Goal: Information Seeking & Learning: Learn about a topic

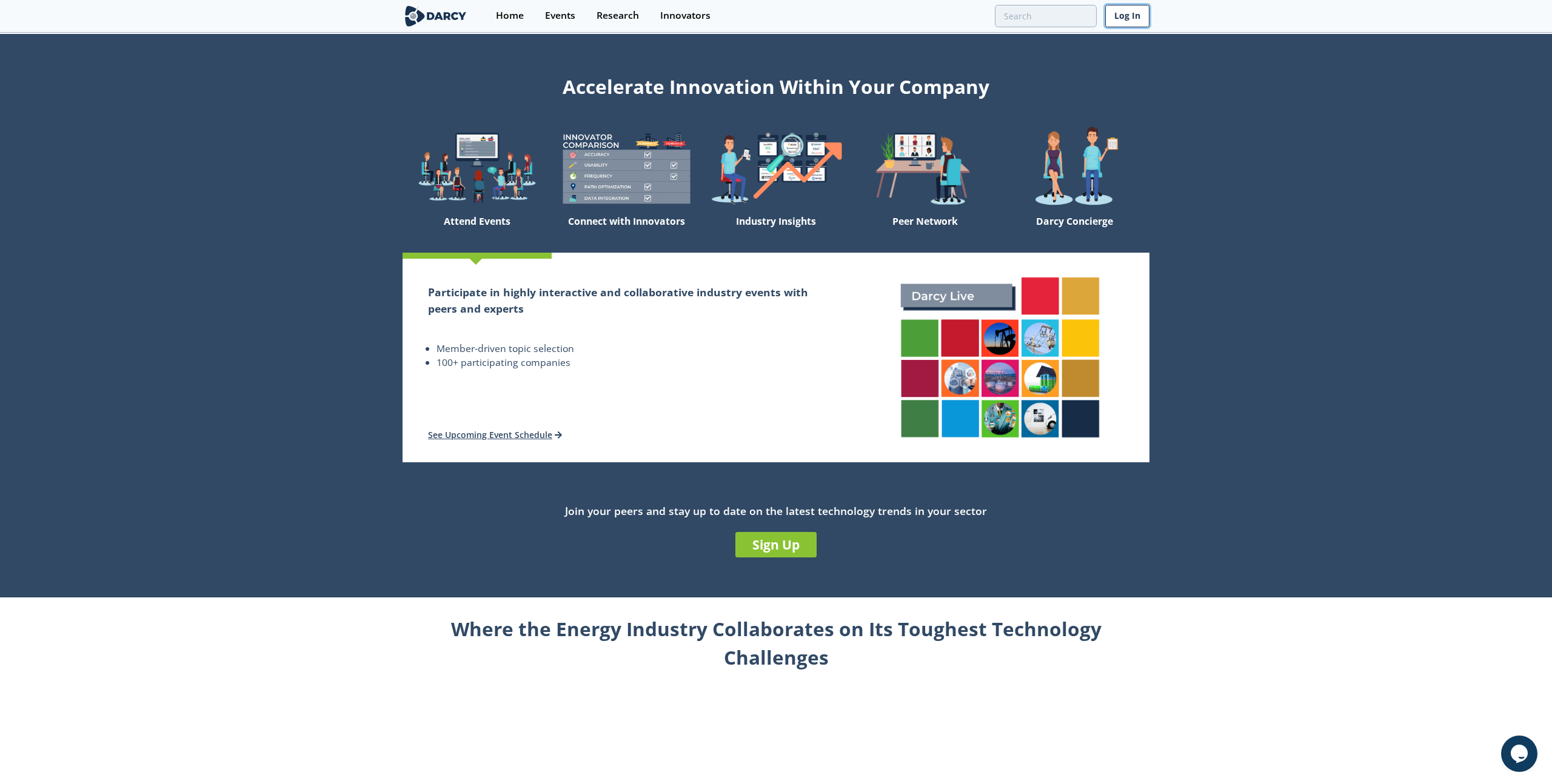
click at [1116, 22] on link "Log In" at bounding box center [1127, 16] width 45 height 23
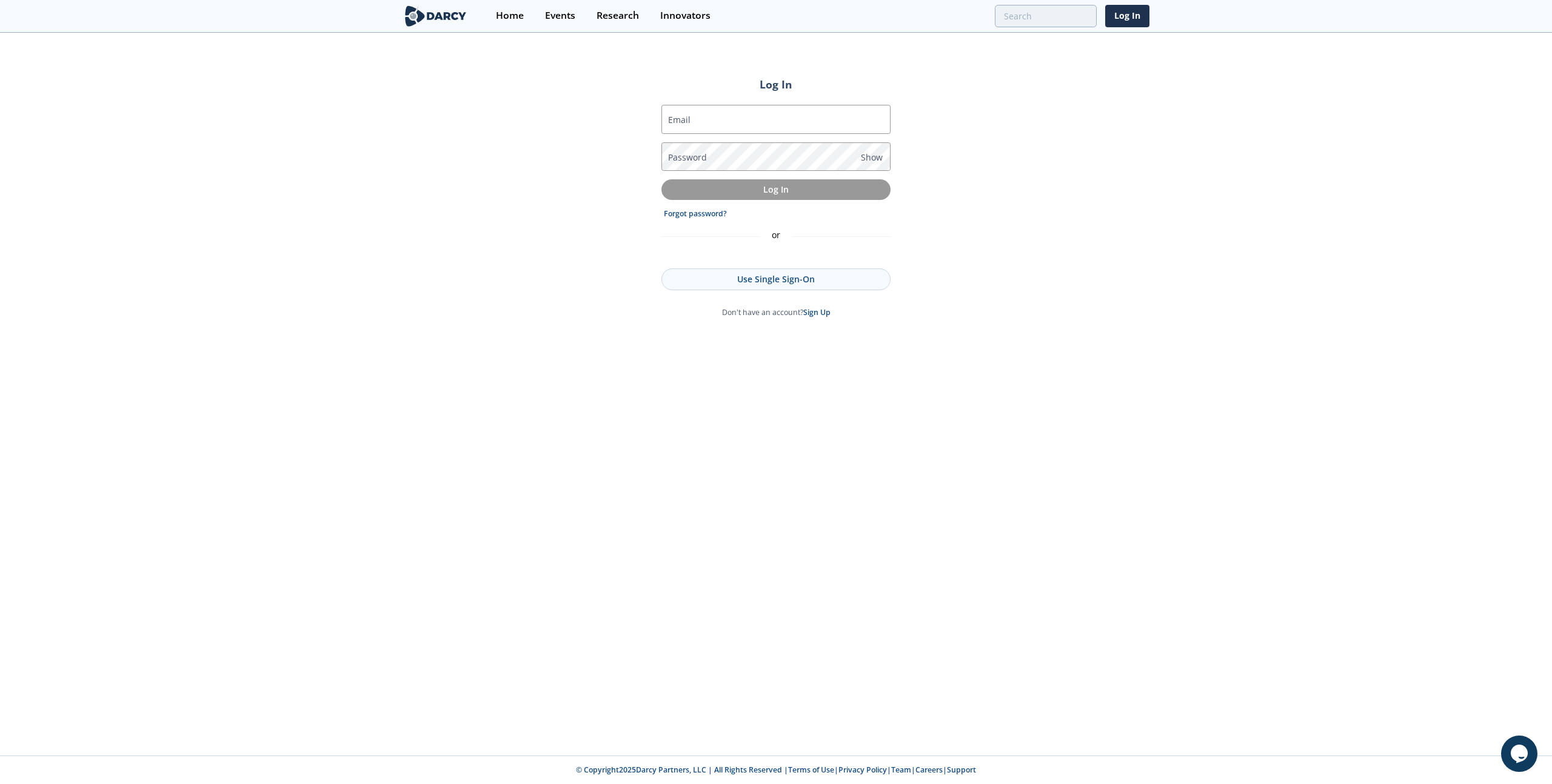
click at [1064, 58] on div "Log In Email Password Show Log In Forgot password? or Use Single Sign-On Don't …" at bounding box center [776, 394] width 1552 height 722
click at [602, 16] on div "Research" at bounding box center [618, 15] width 42 height 9
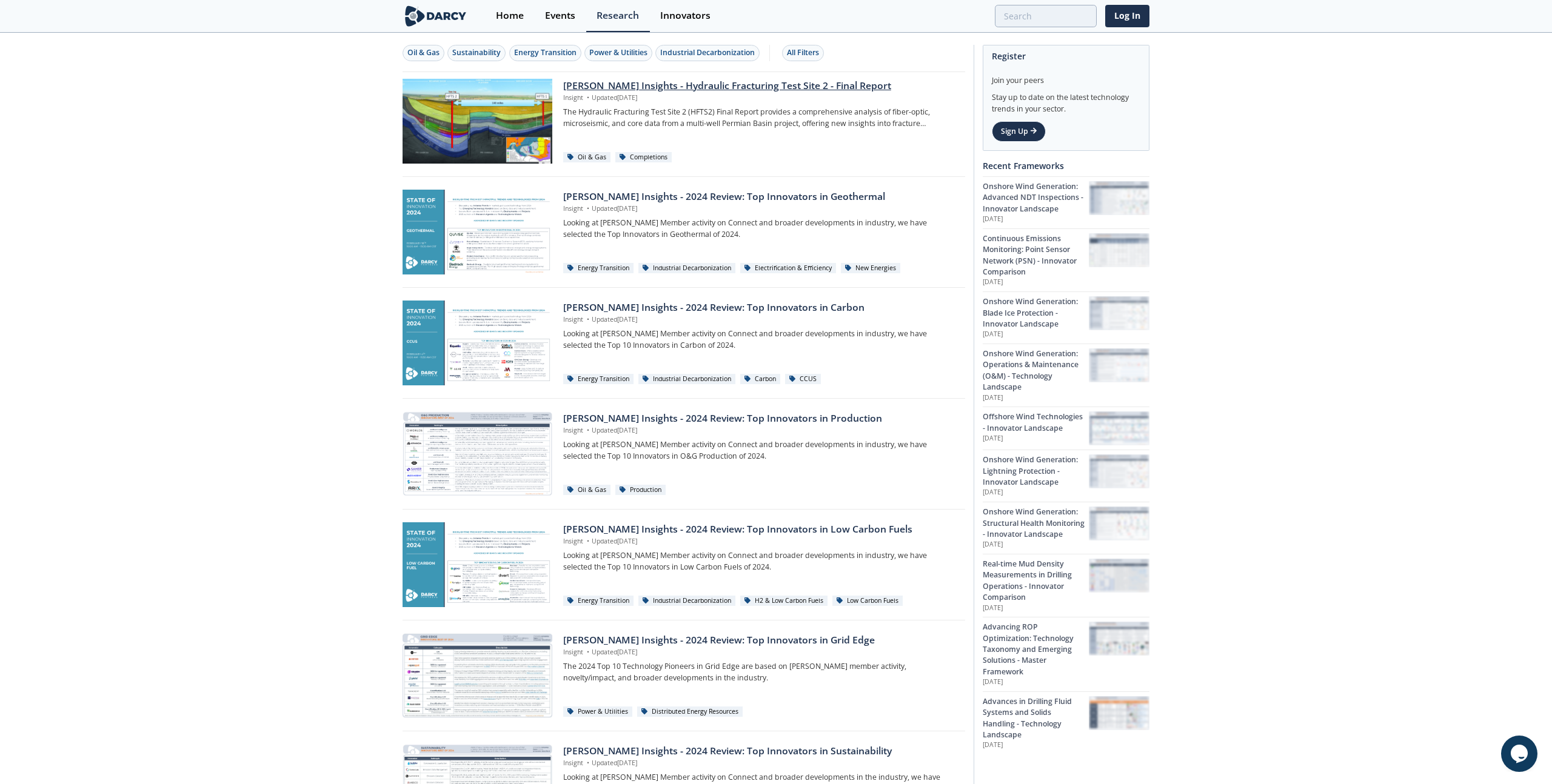
click at [515, 134] on div at bounding box center [477, 121] width 150 height 85
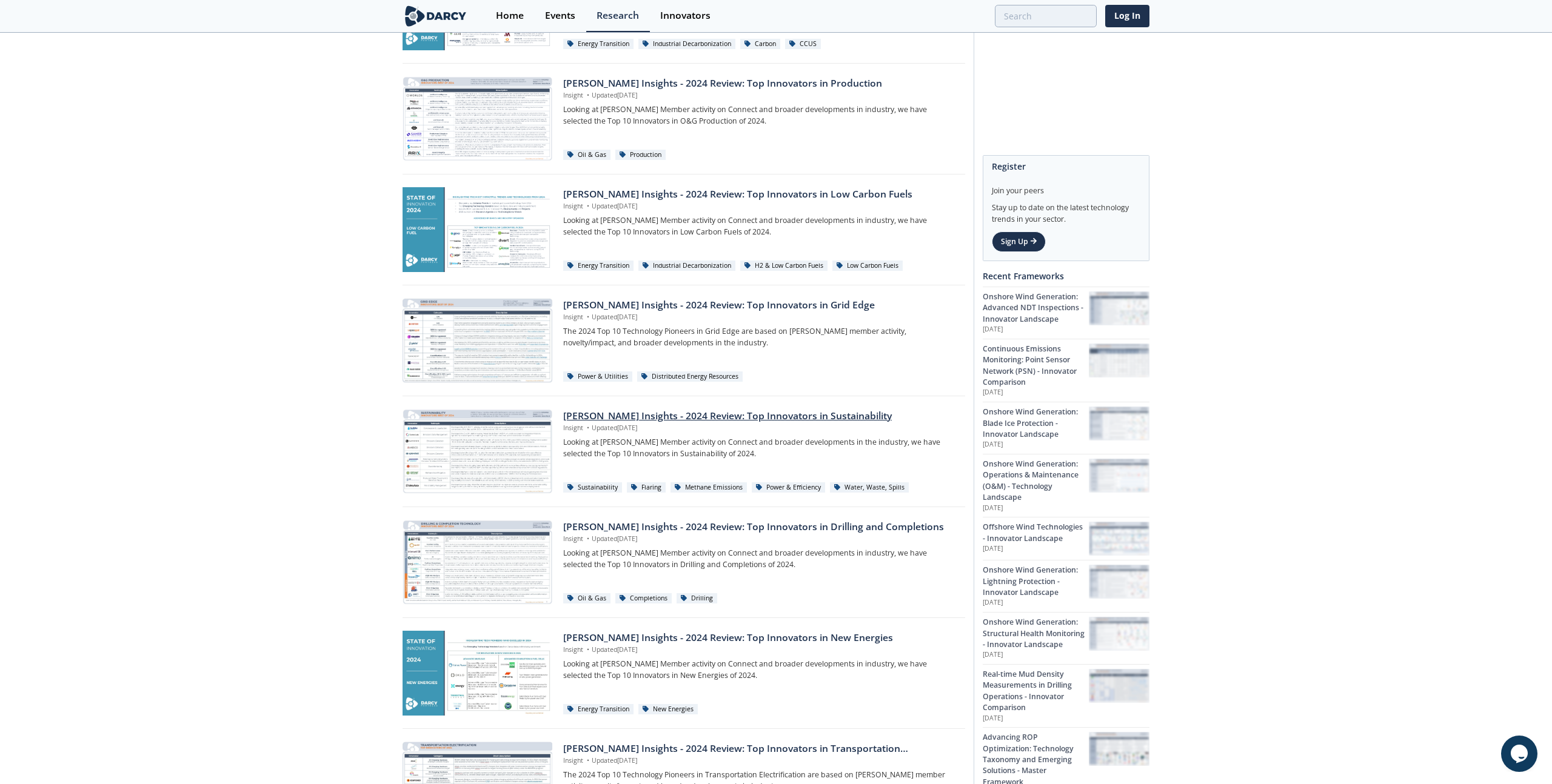
scroll to position [473, 0]
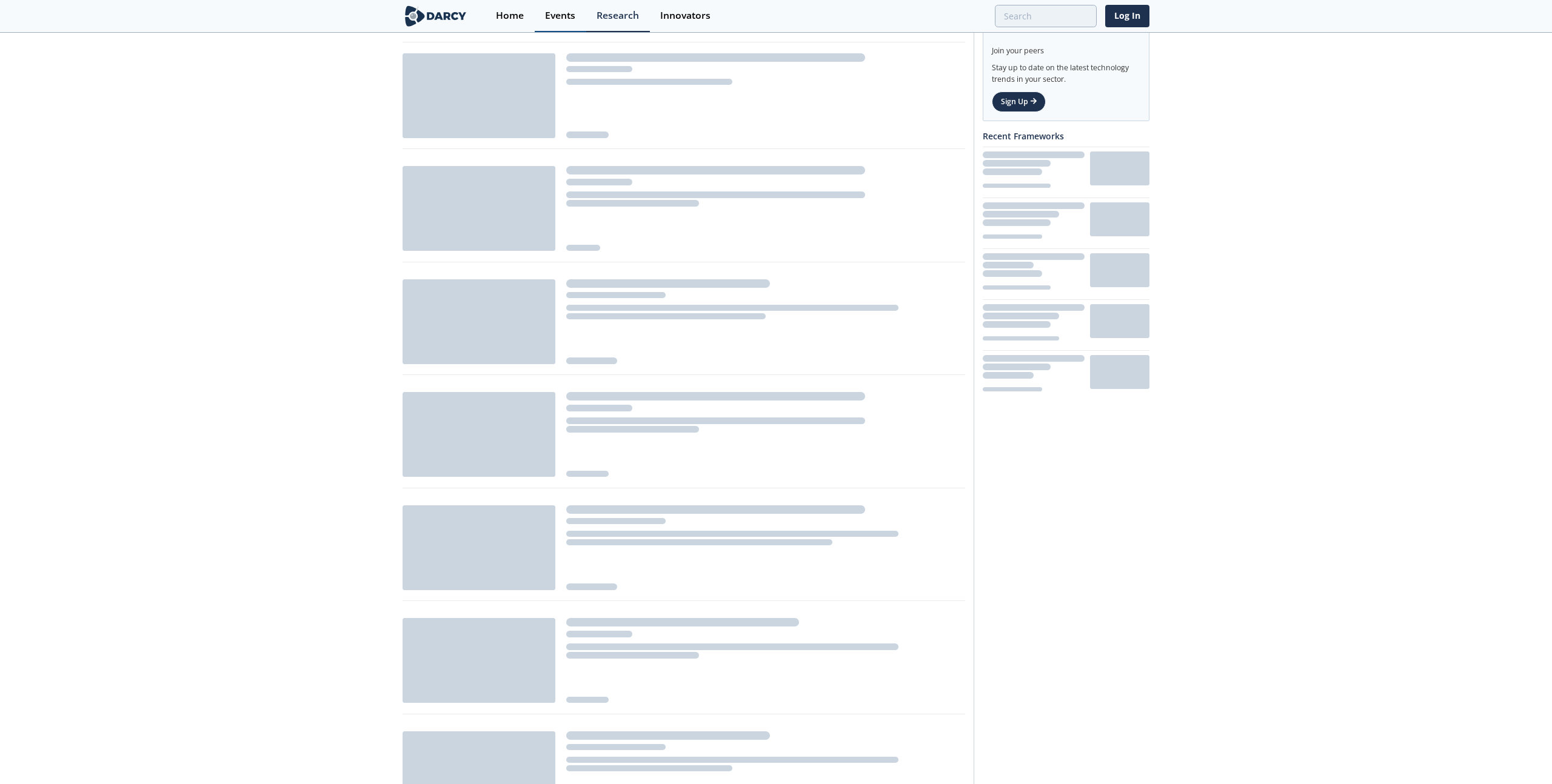
click at [546, 17] on div "Events" at bounding box center [560, 15] width 31 height 9
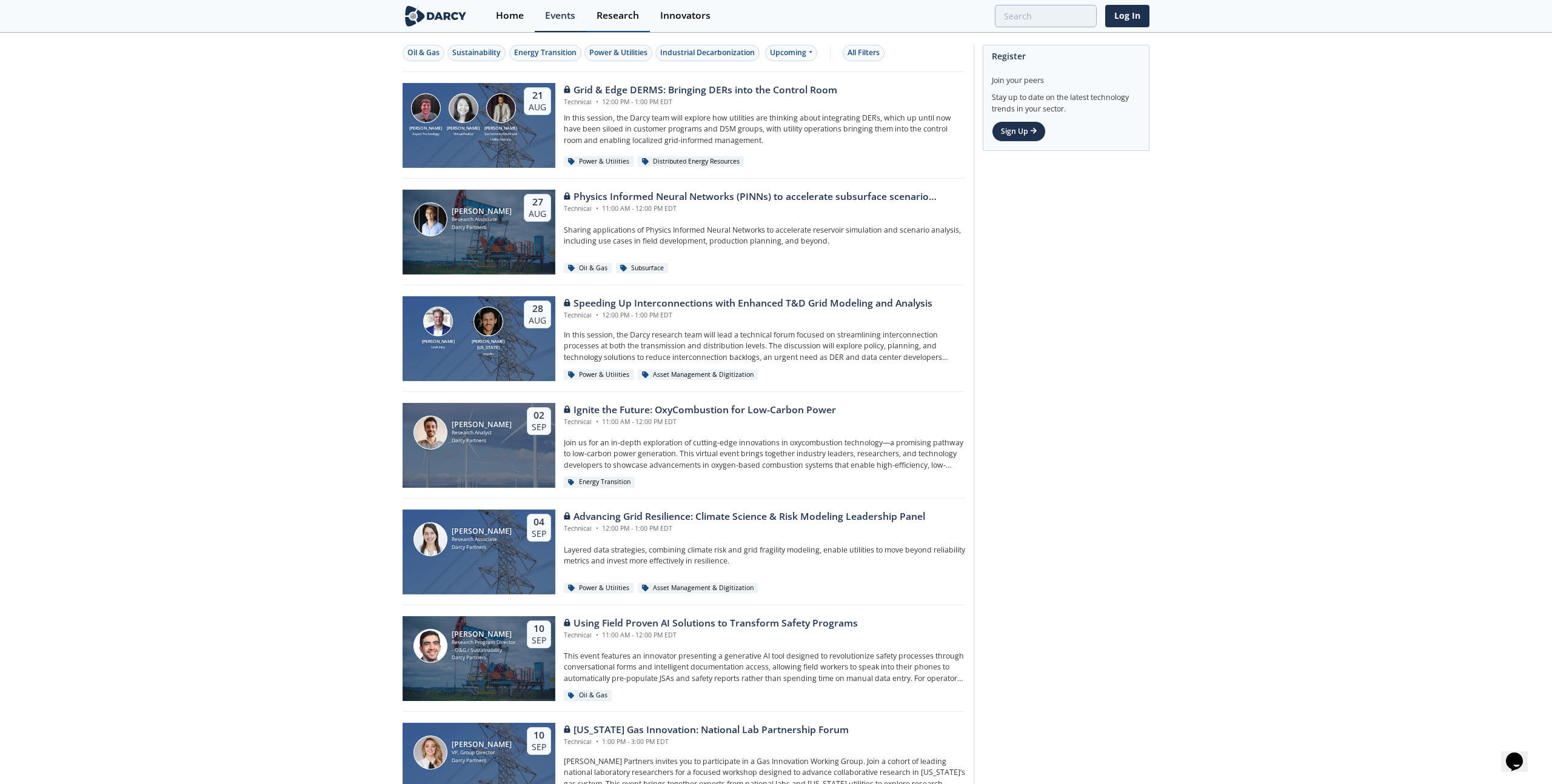
click at [602, 17] on div "Research" at bounding box center [618, 15] width 42 height 9
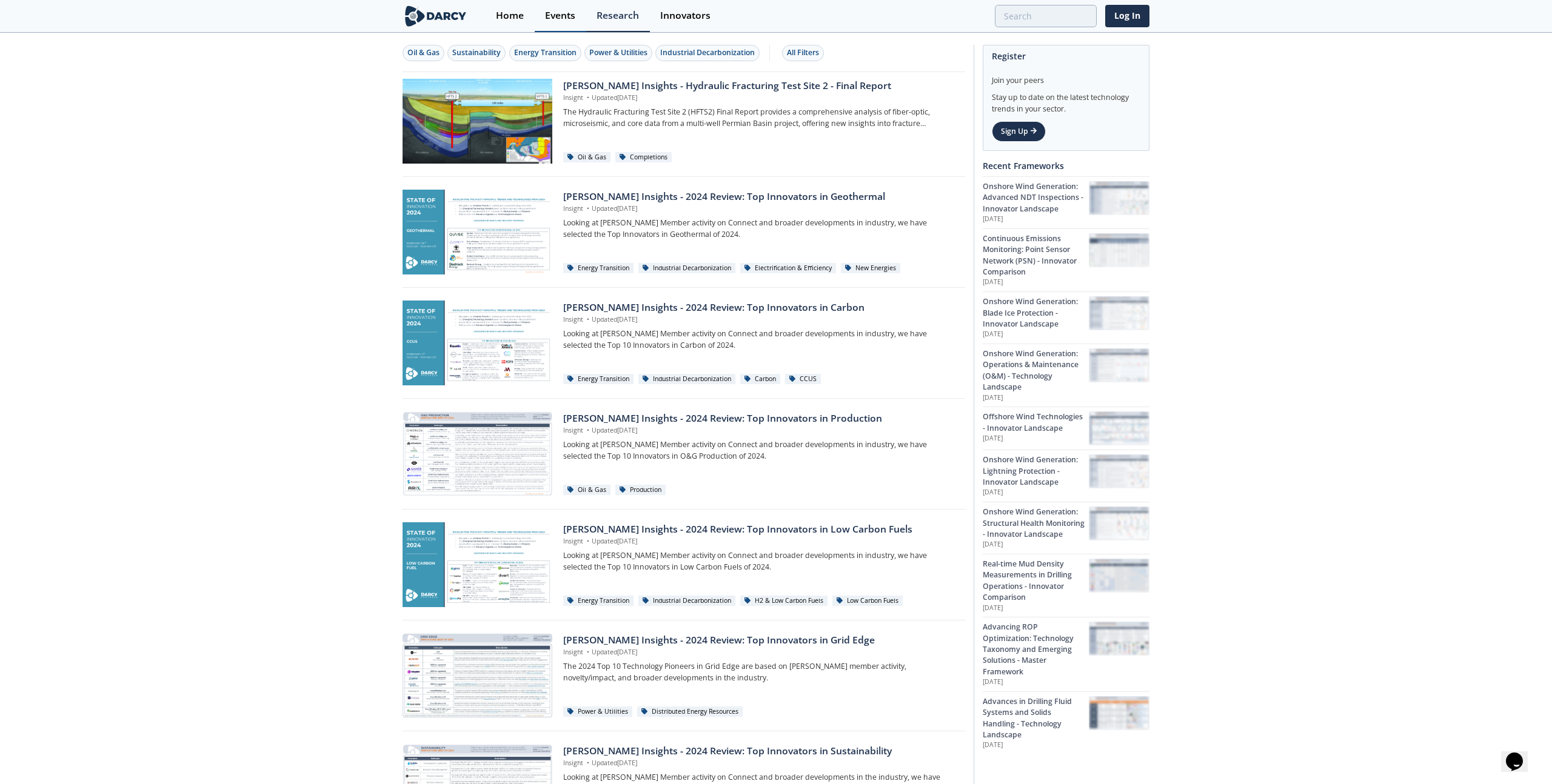
click at [548, 15] on div "Events" at bounding box center [560, 15] width 31 height 9
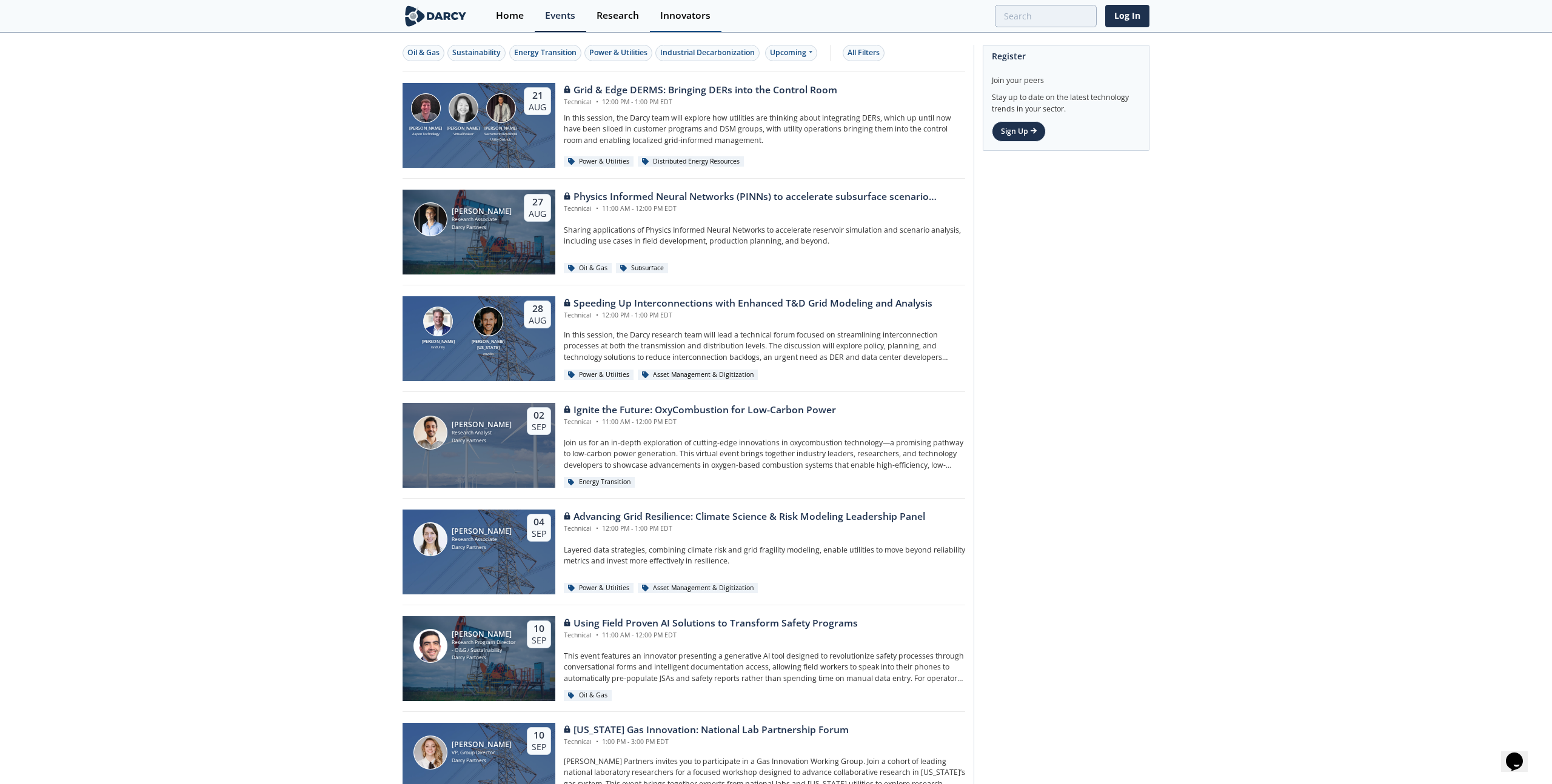
click at [681, 14] on div "Innovators" at bounding box center [685, 15] width 50 height 9
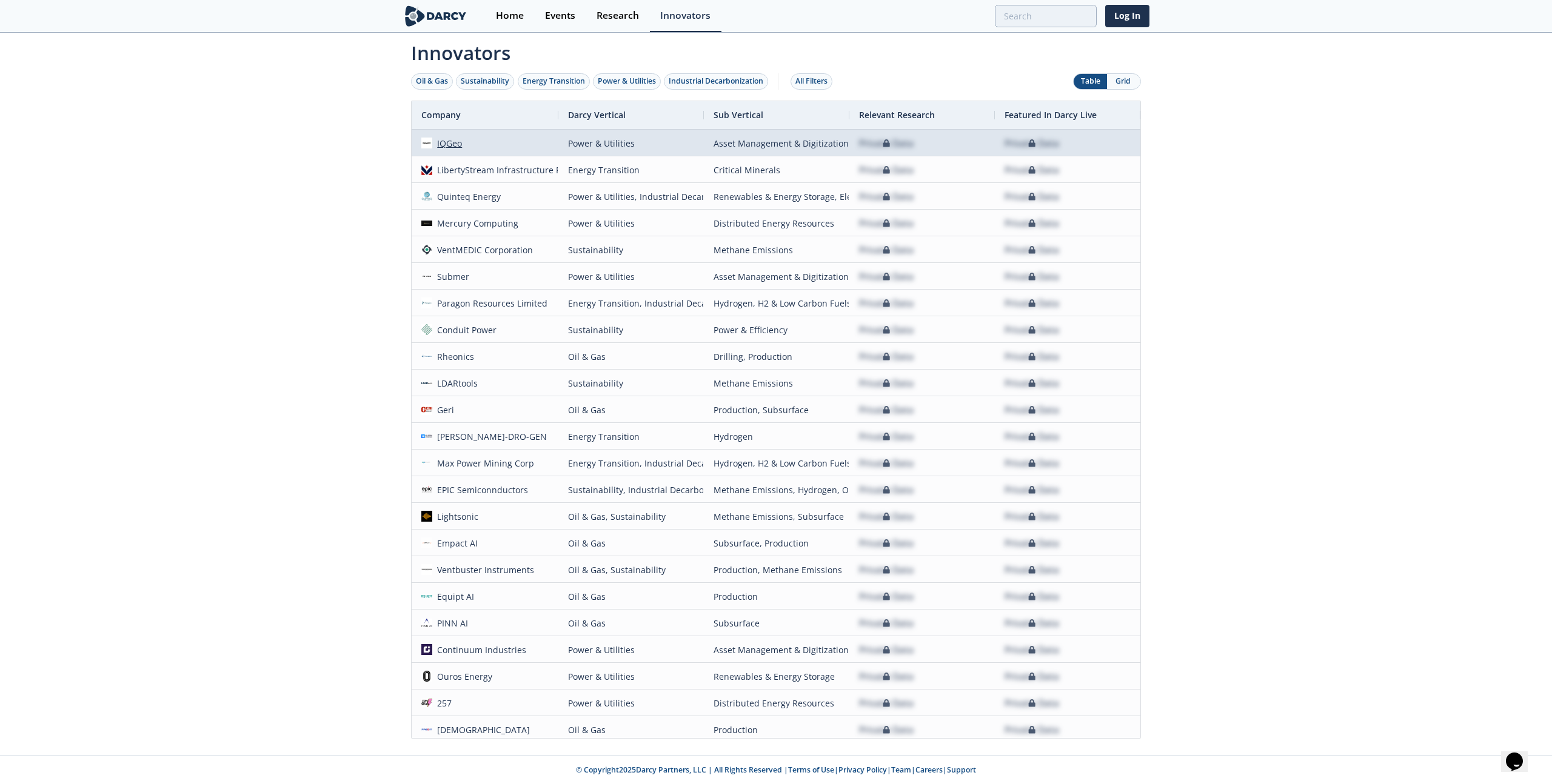
click at [445, 142] on div "IQGeo" at bounding box center [447, 144] width 31 height 26
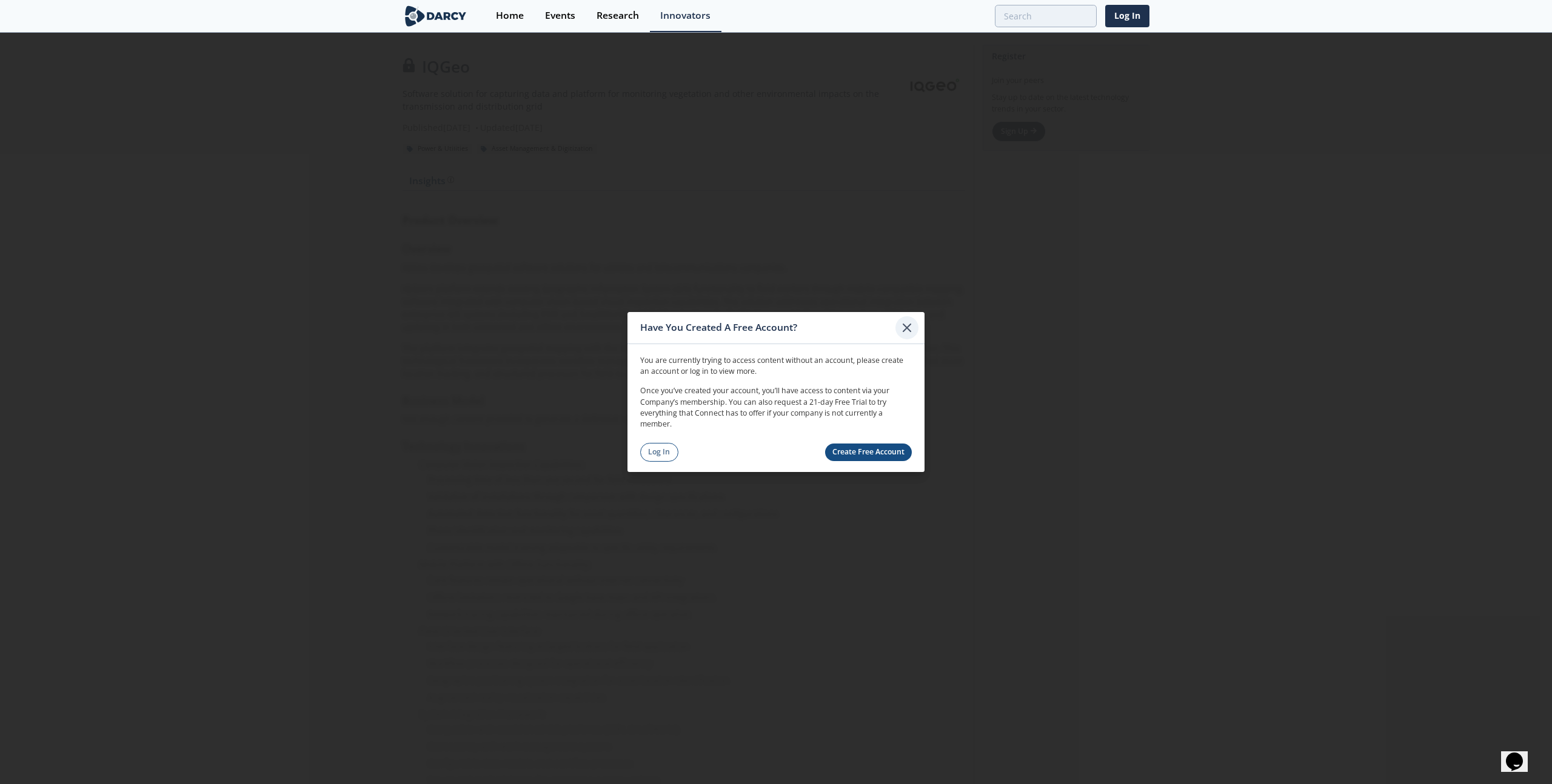
click at [906, 332] on icon at bounding box center [907, 328] width 15 height 15
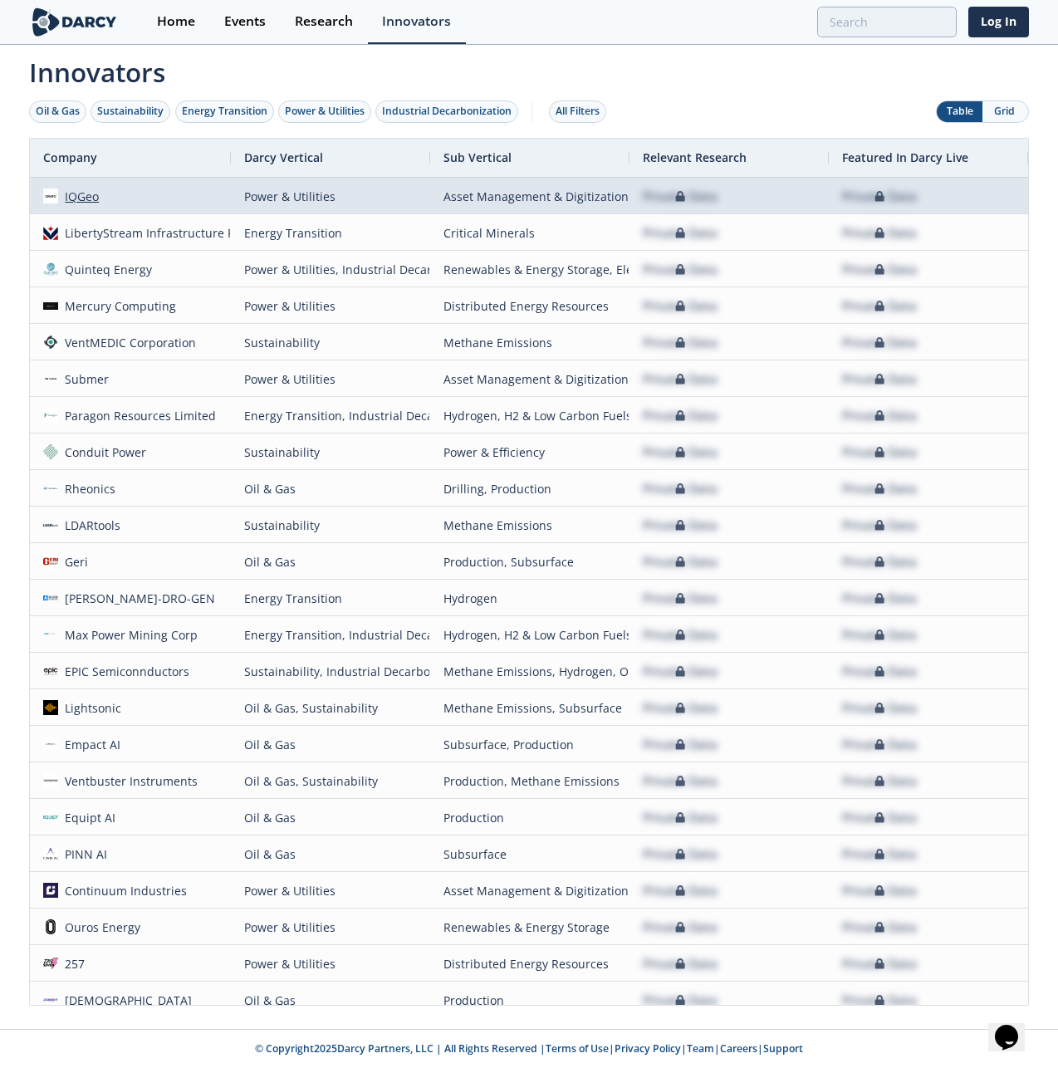
click at [79, 195] on div "IQGeo" at bounding box center [79, 197] width 42 height 36
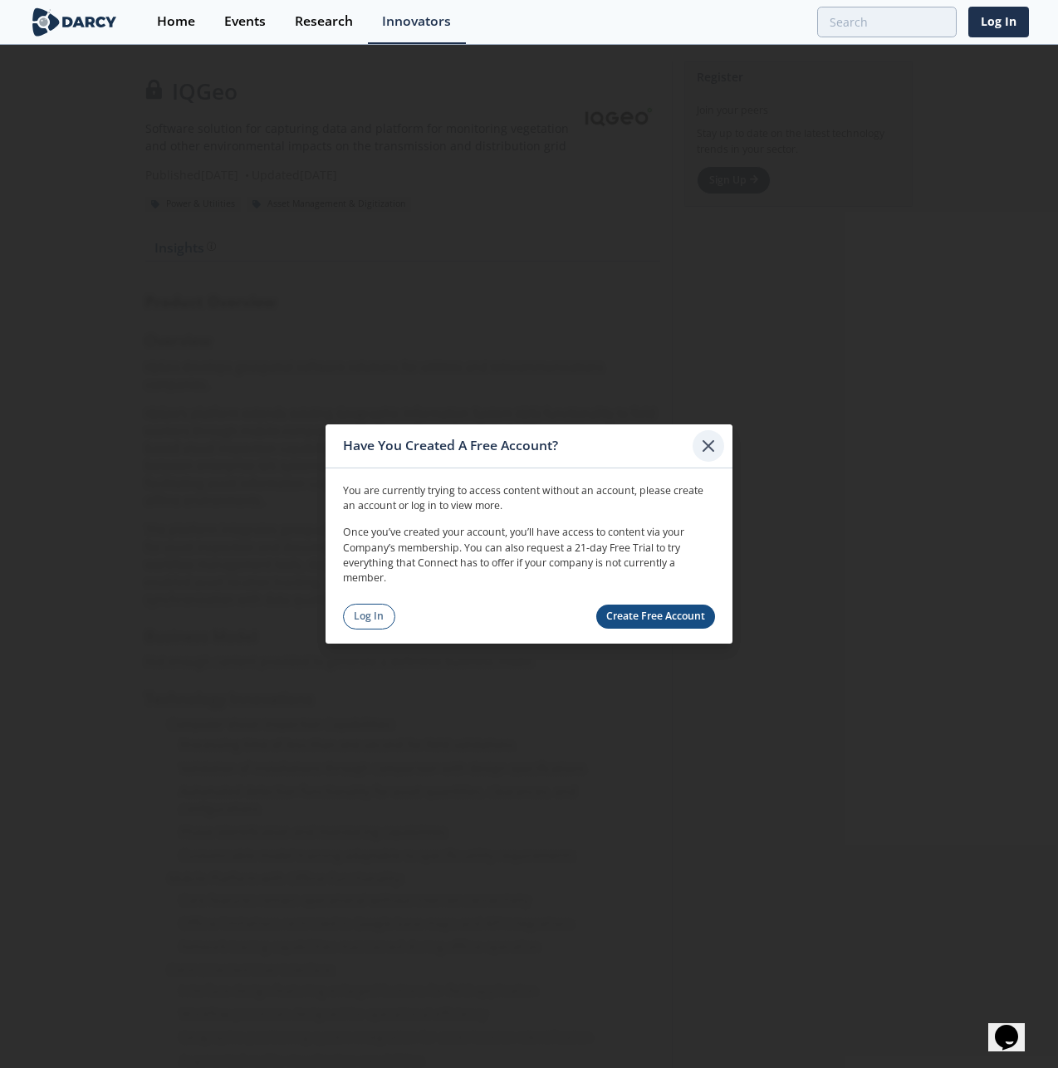
click at [709, 448] on icon at bounding box center [708, 446] width 10 height 10
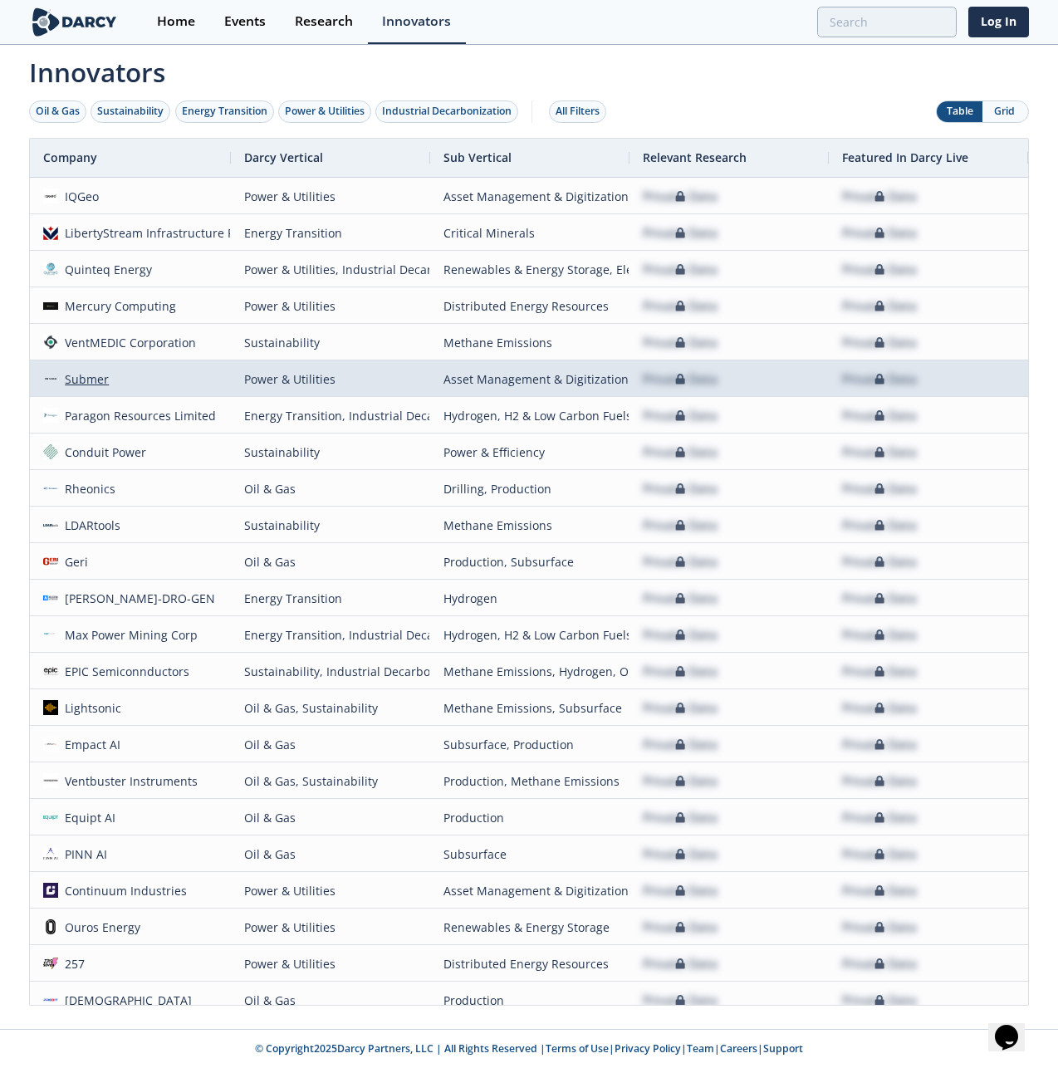
click at [86, 378] on div "Submer" at bounding box center [83, 379] width 51 height 36
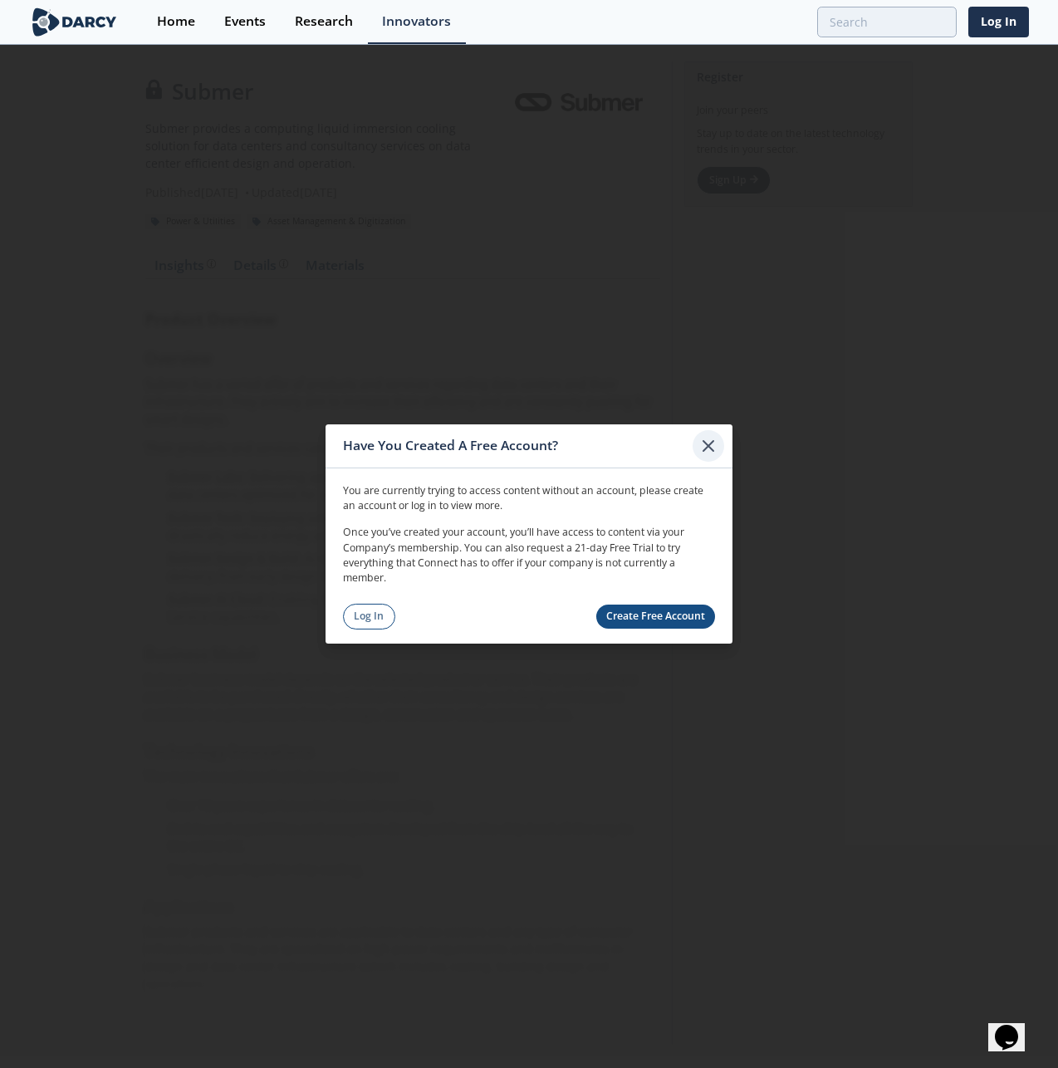
click at [712, 446] on icon at bounding box center [708, 446] width 20 height 20
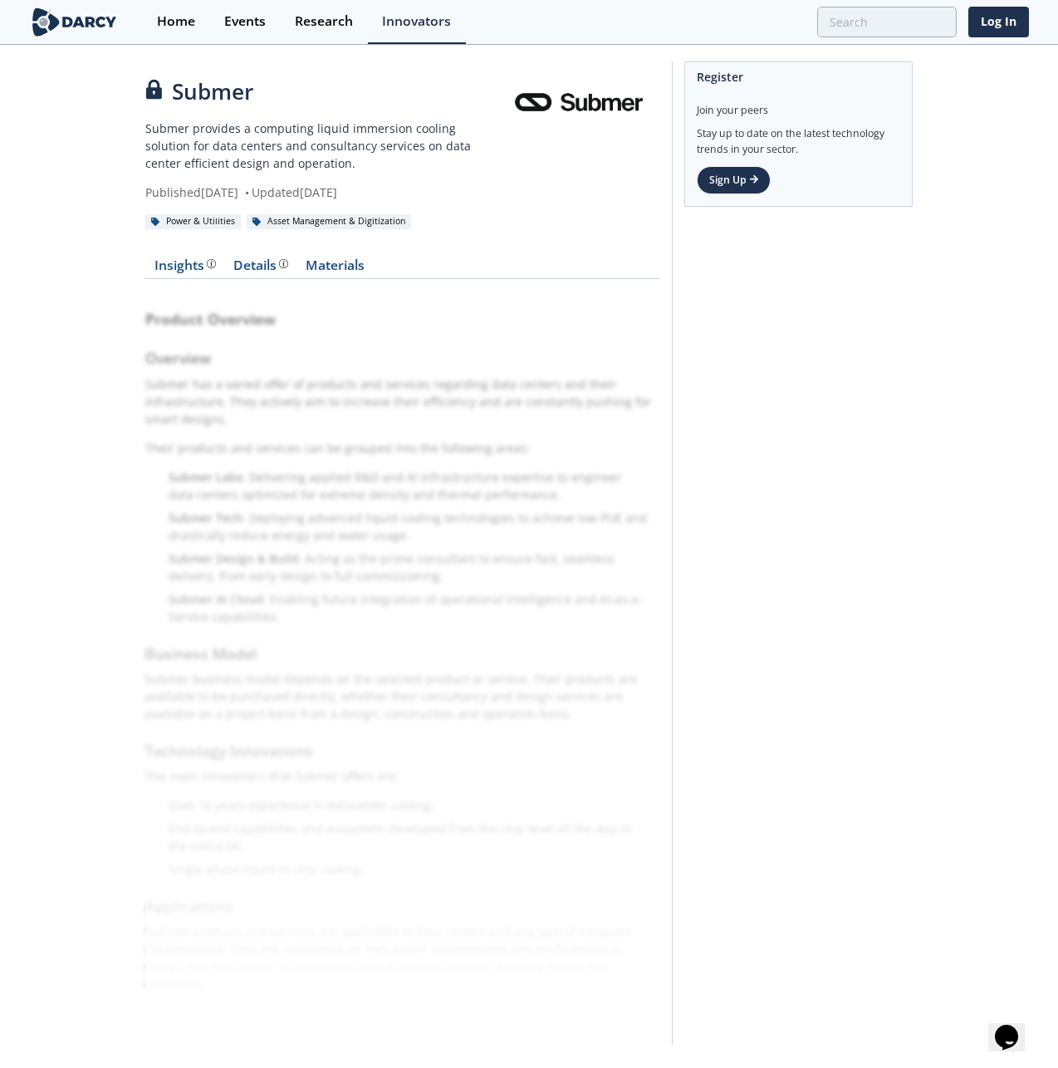
click at [912, 383] on div "Register Join your peers Stay up to date on the latest technology trends in you…" at bounding box center [792, 553] width 241 height 984
click at [114, 218] on div "Submer Submer provides a computing liquid immersion cooling solution for data c…" at bounding box center [529, 556] width 1058 height 1021
click at [756, 360] on div "Register Join your peers Stay up to date on the latest technology trends in you…" at bounding box center [792, 553] width 241 height 984
click at [306, 22] on div "Research" at bounding box center [324, 21] width 58 height 13
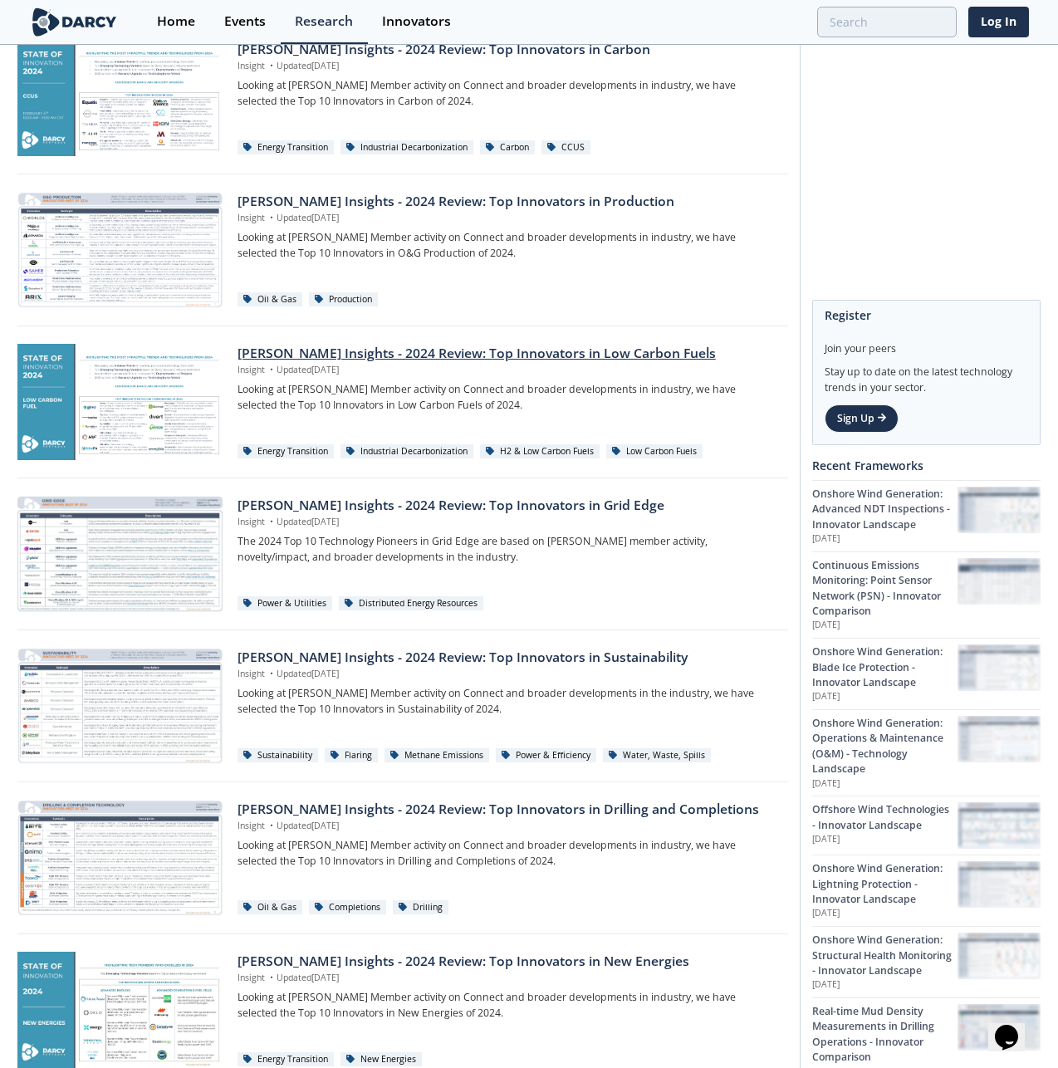
scroll to position [654, 0]
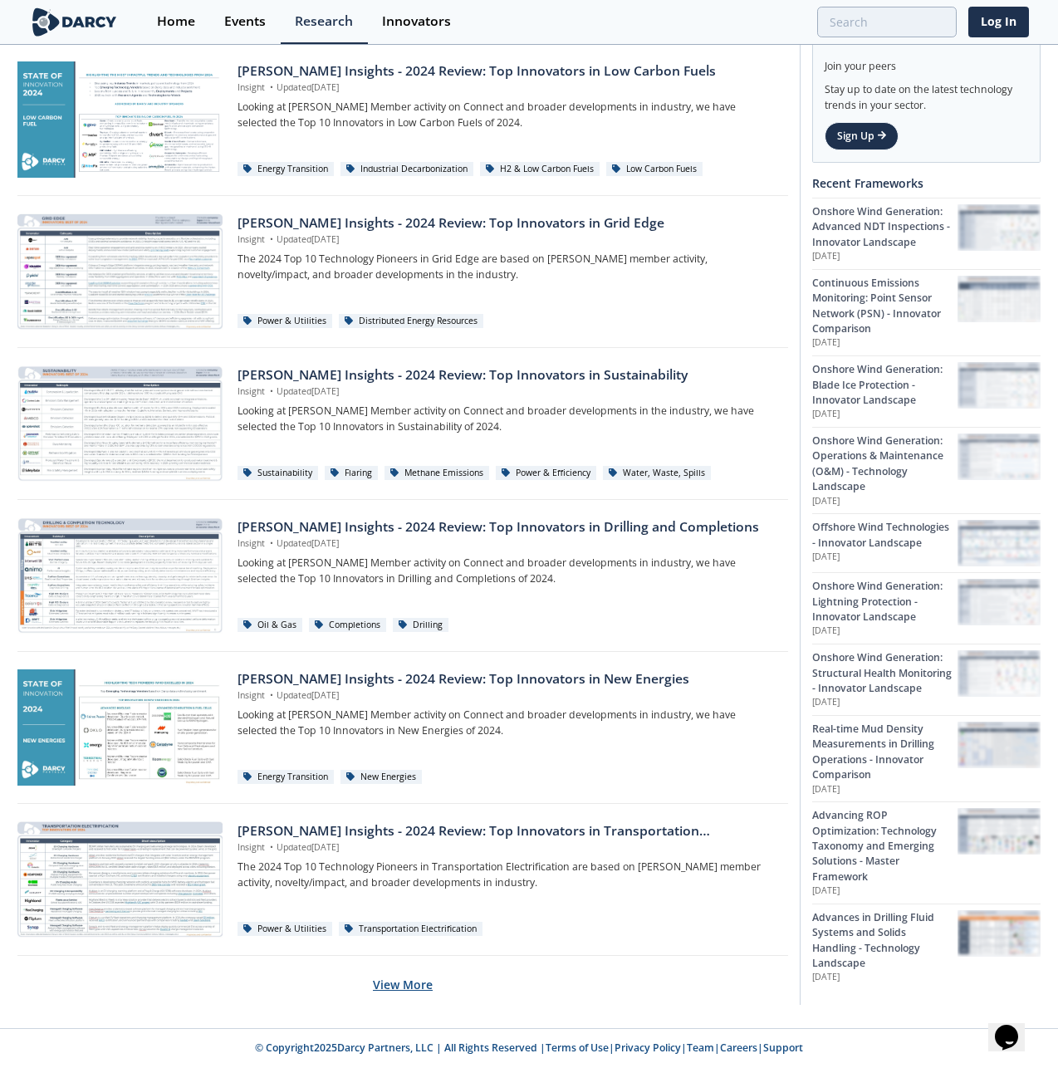
click at [400, 995] on button "View More" at bounding box center [403, 984] width 60 height 41
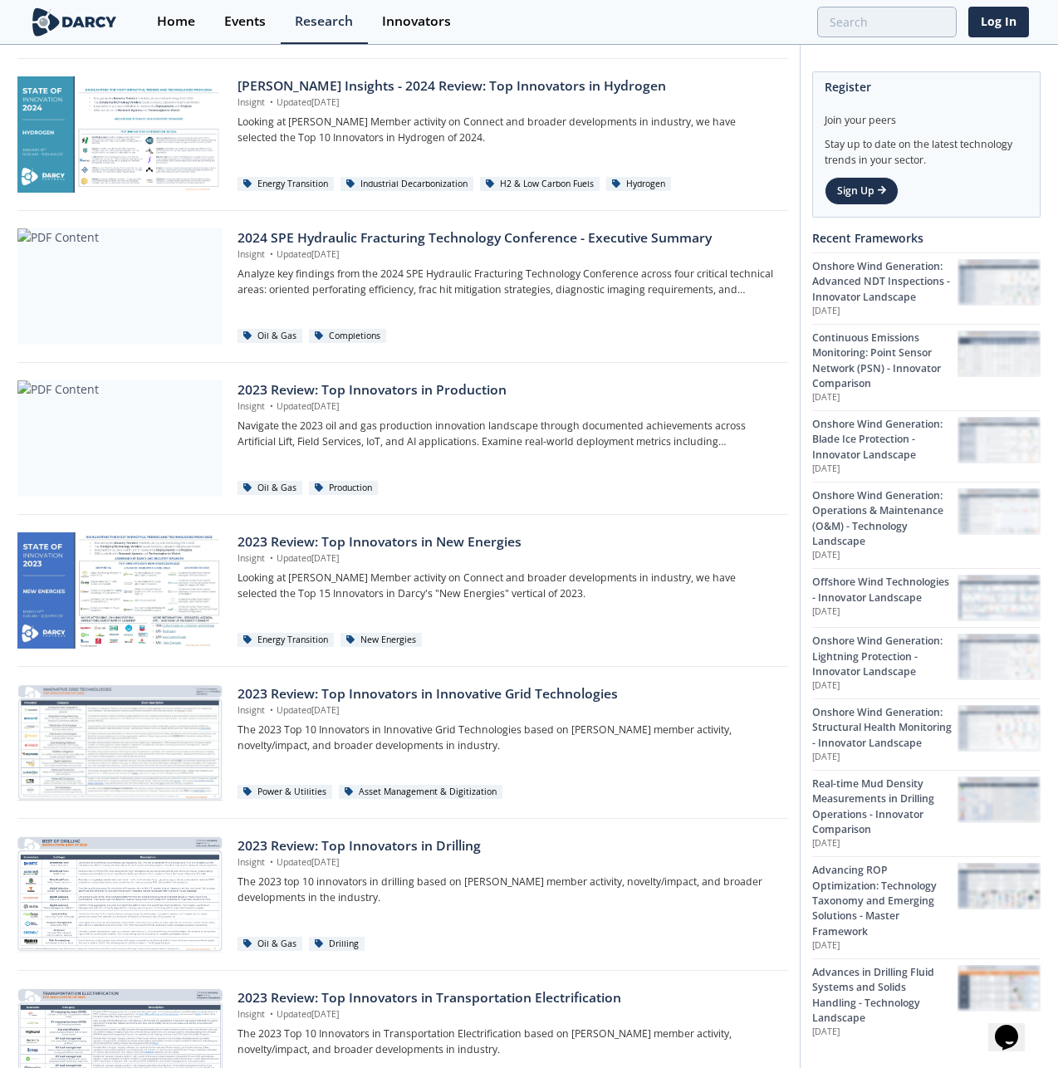
scroll to position [2174, 0]
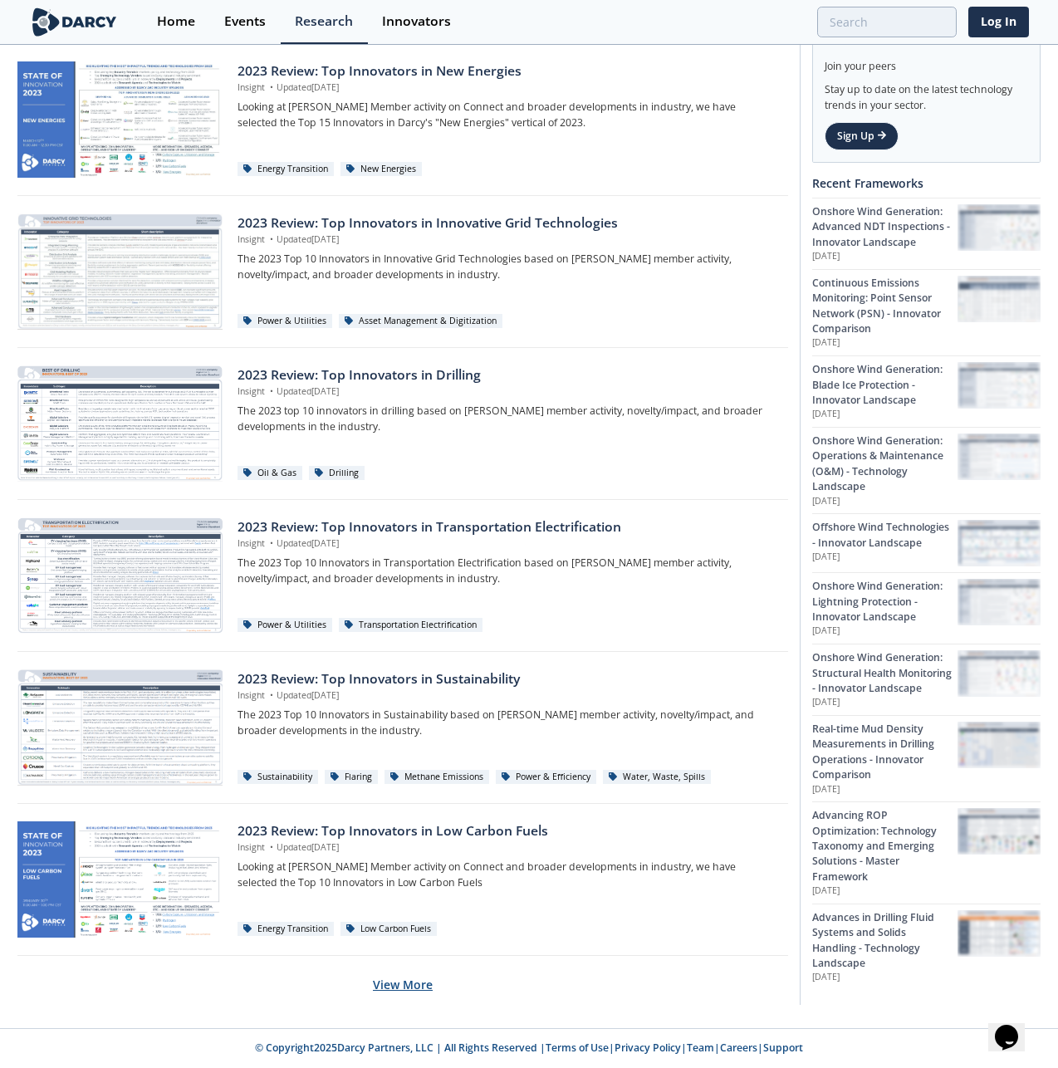
click at [392, 982] on button "View More" at bounding box center [403, 984] width 60 height 41
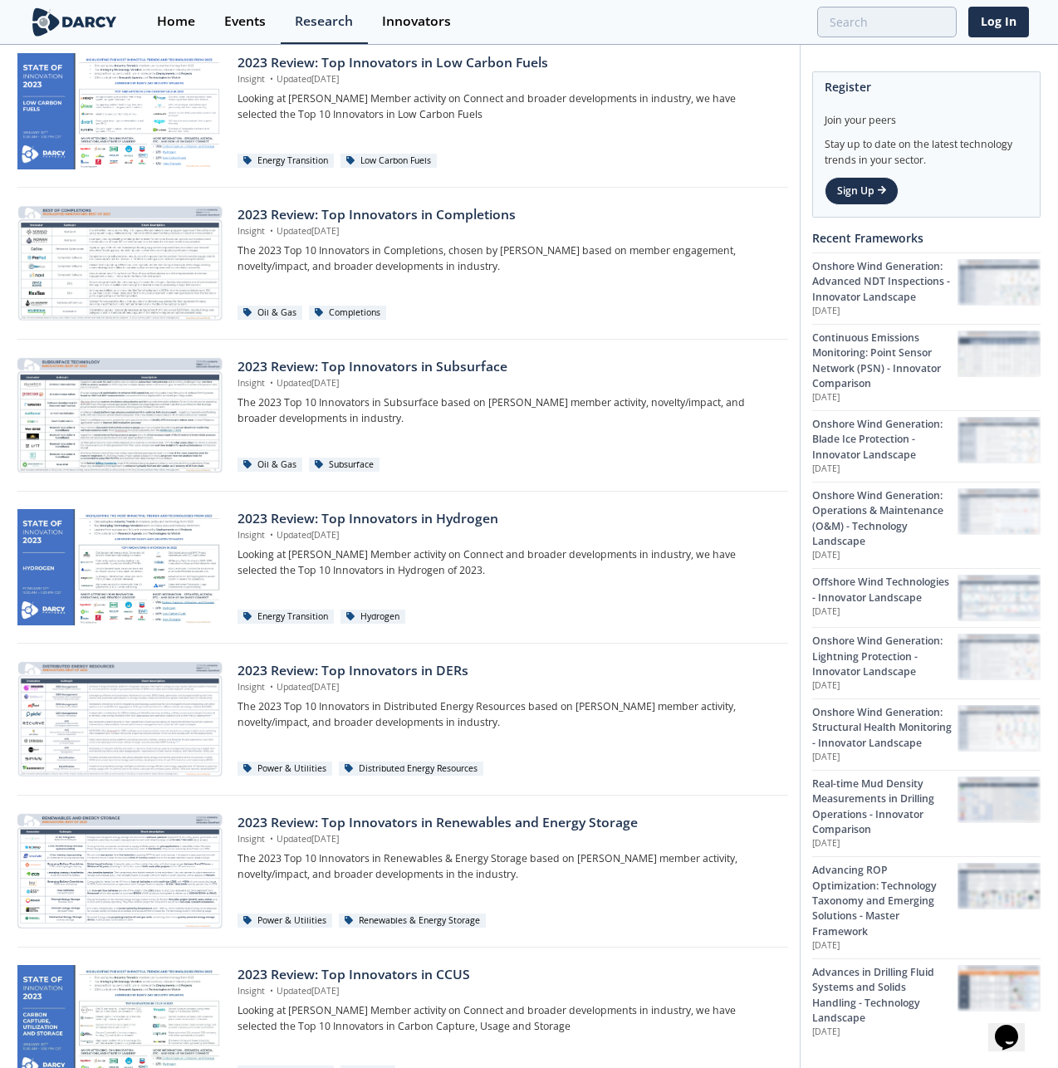
scroll to position [2943, 0]
click at [859, 261] on div "Onshore Wind Generation: Advanced NDT Inspections - Innovator Landscape" at bounding box center [884, 282] width 145 height 46
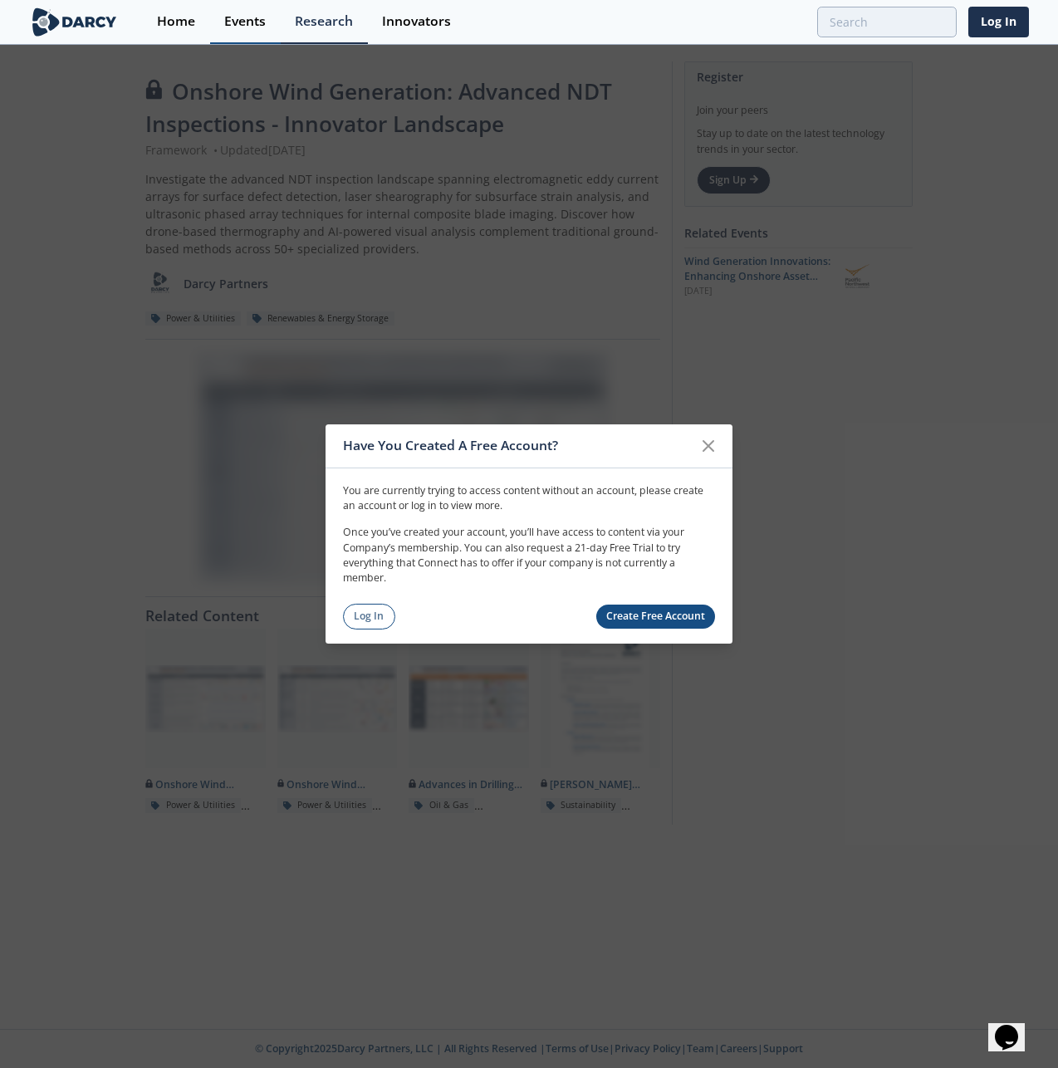
click at [259, 19] on div "Events" at bounding box center [245, 21] width 42 height 13
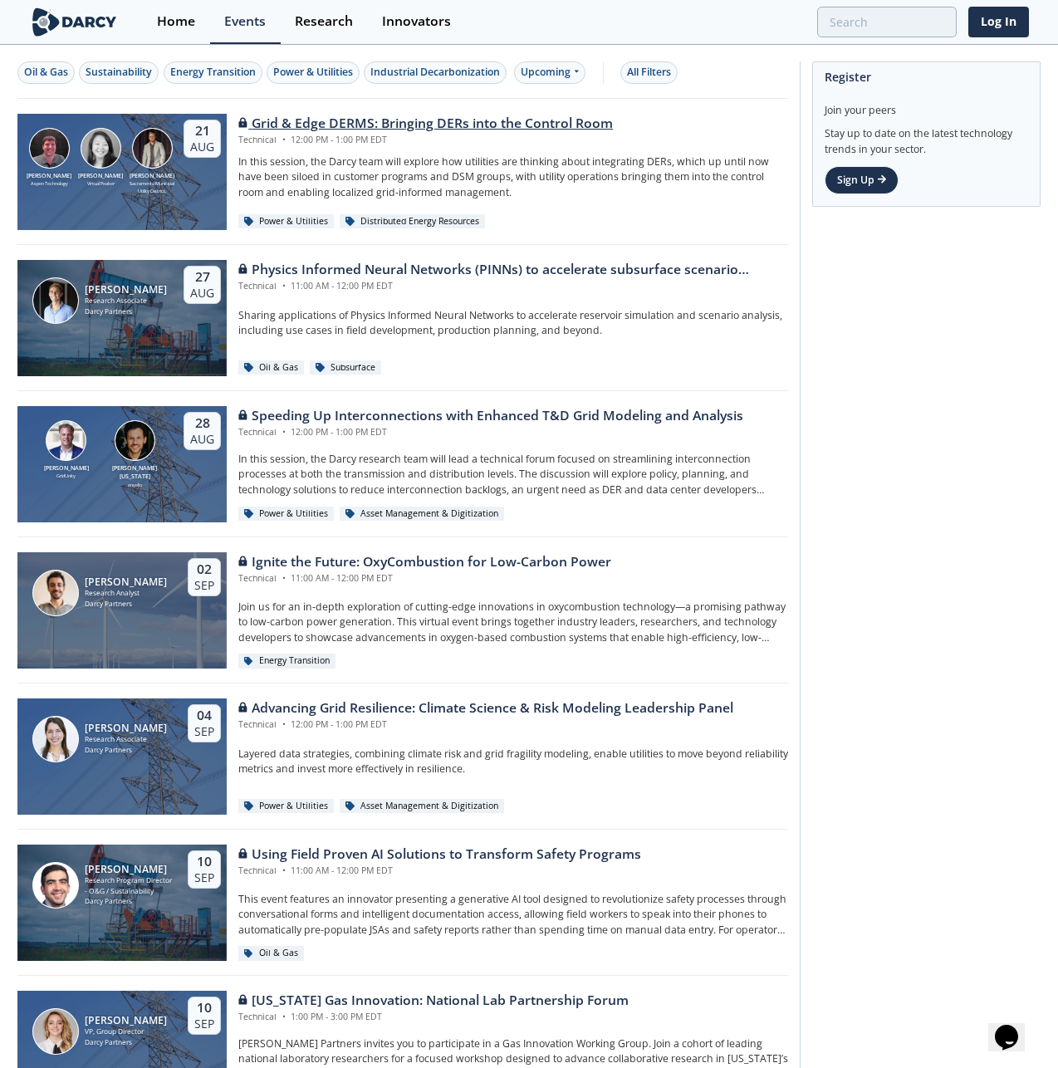
click at [283, 120] on div "Grid & Edge DERMS: Bringing DERs into the Control Room" at bounding box center [425, 124] width 374 height 20
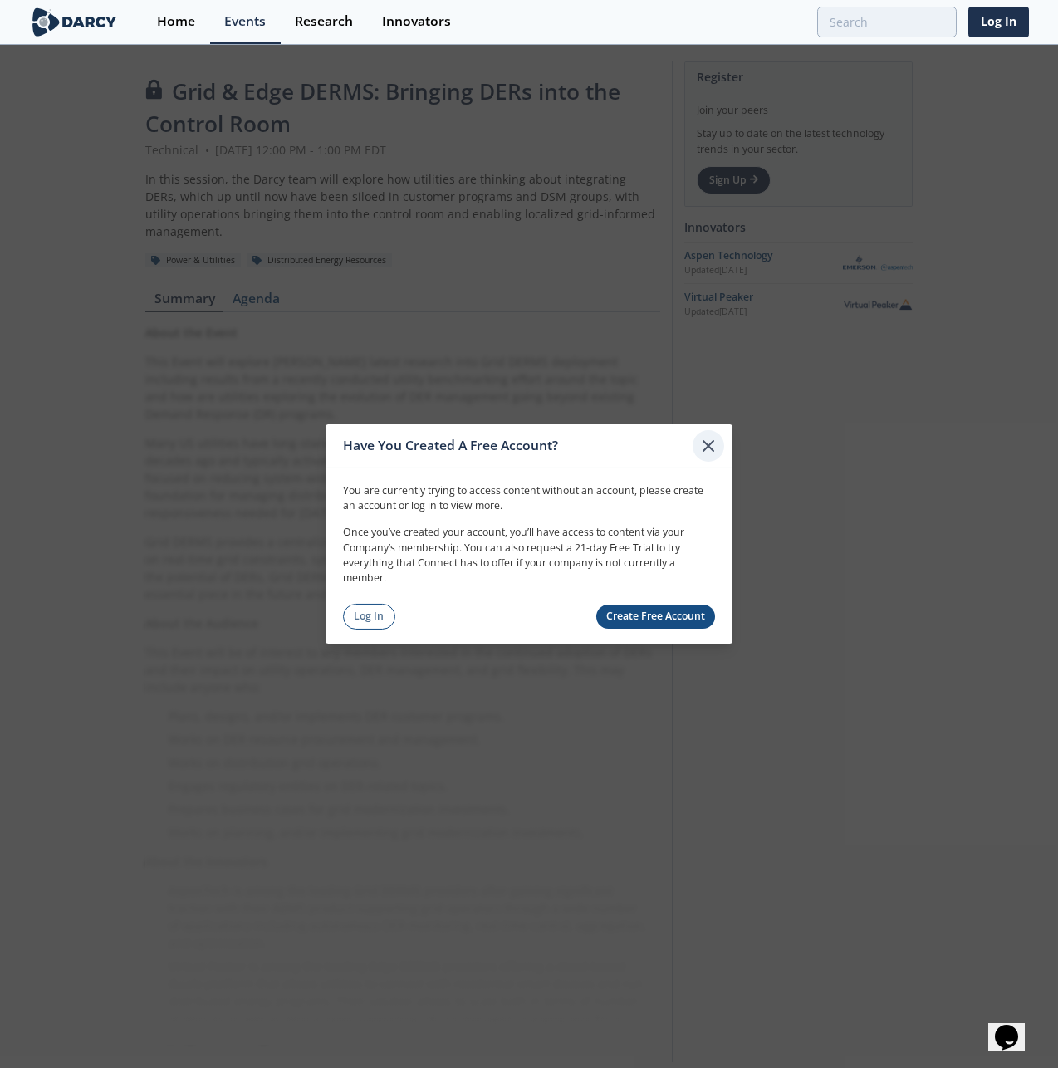
click at [702, 436] on icon at bounding box center [708, 446] width 20 height 20
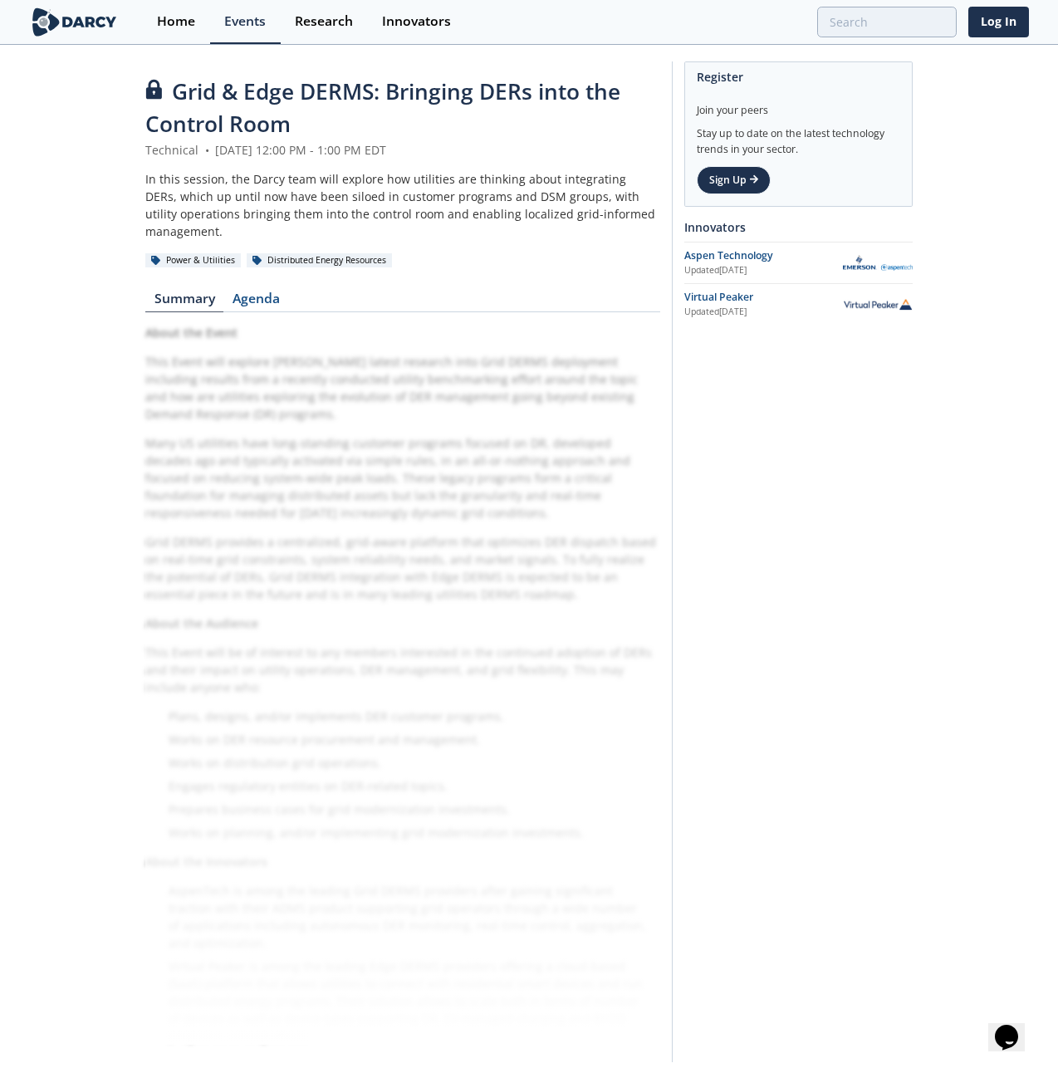
click at [721, 433] on div "Register Join your peers Stay up to date on the latest technology trends in you…" at bounding box center [792, 561] width 241 height 1001
click at [252, 27] on div "Events" at bounding box center [245, 21] width 42 height 13
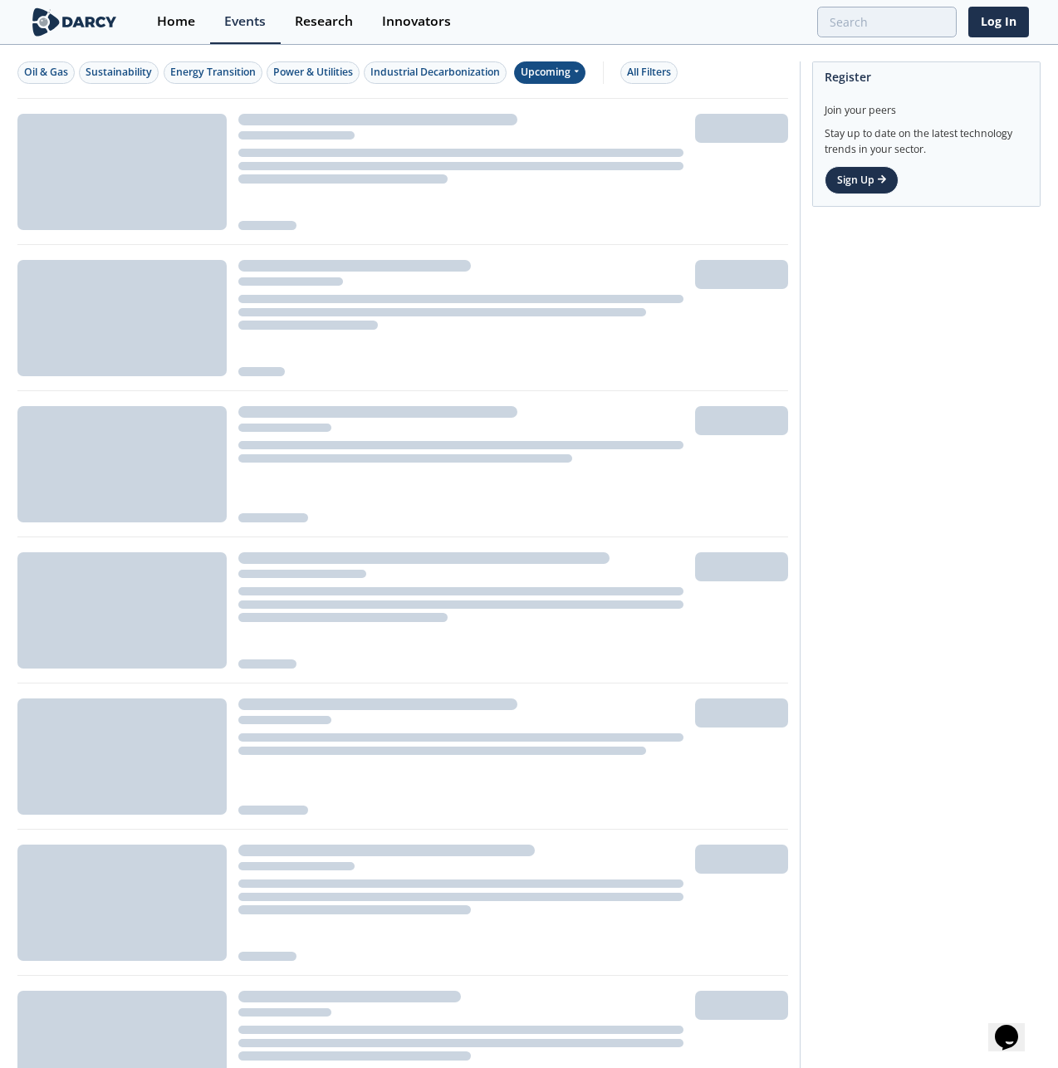
click at [556, 72] on div "Upcoming" at bounding box center [550, 72] width 72 height 22
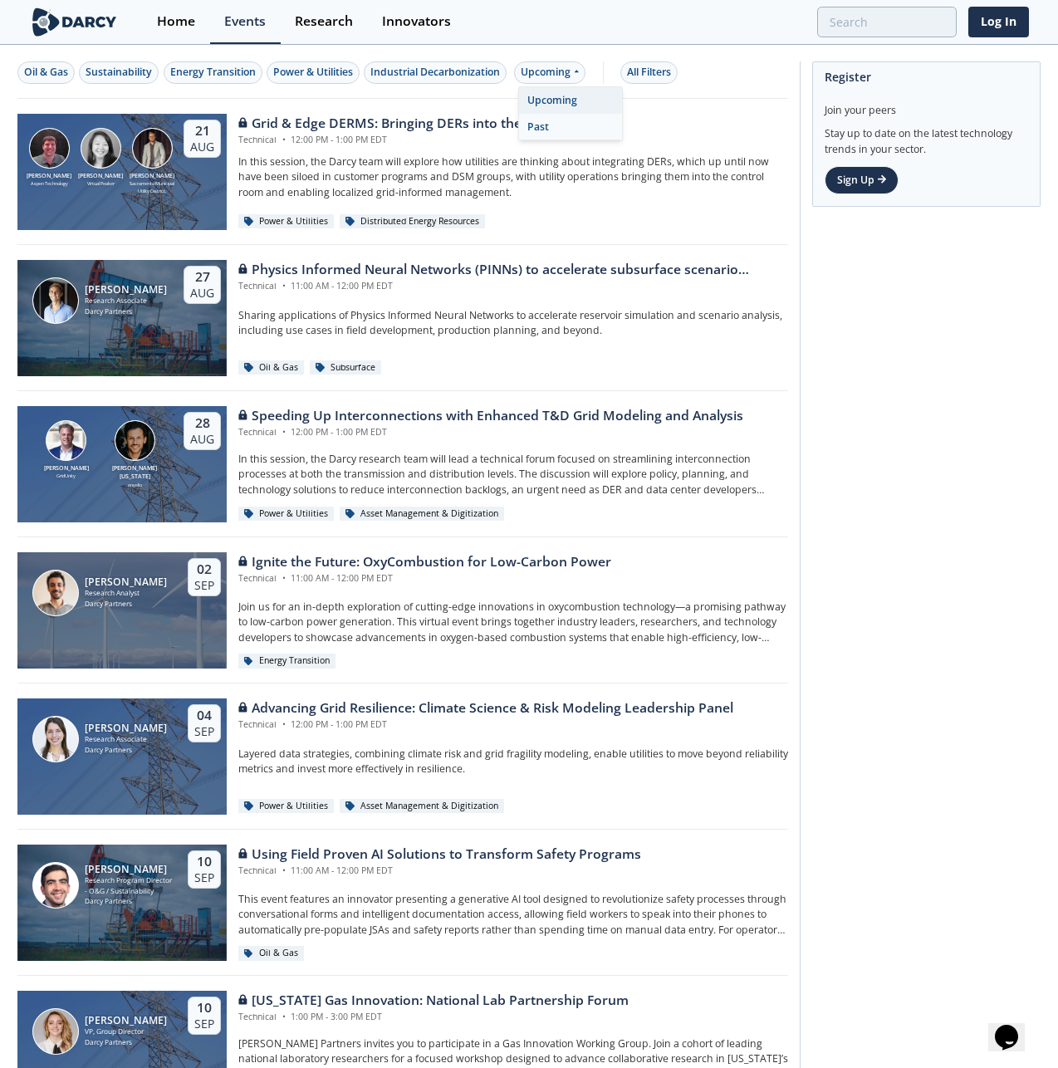
click at [550, 121] on div "Past" at bounding box center [570, 127] width 103 height 27
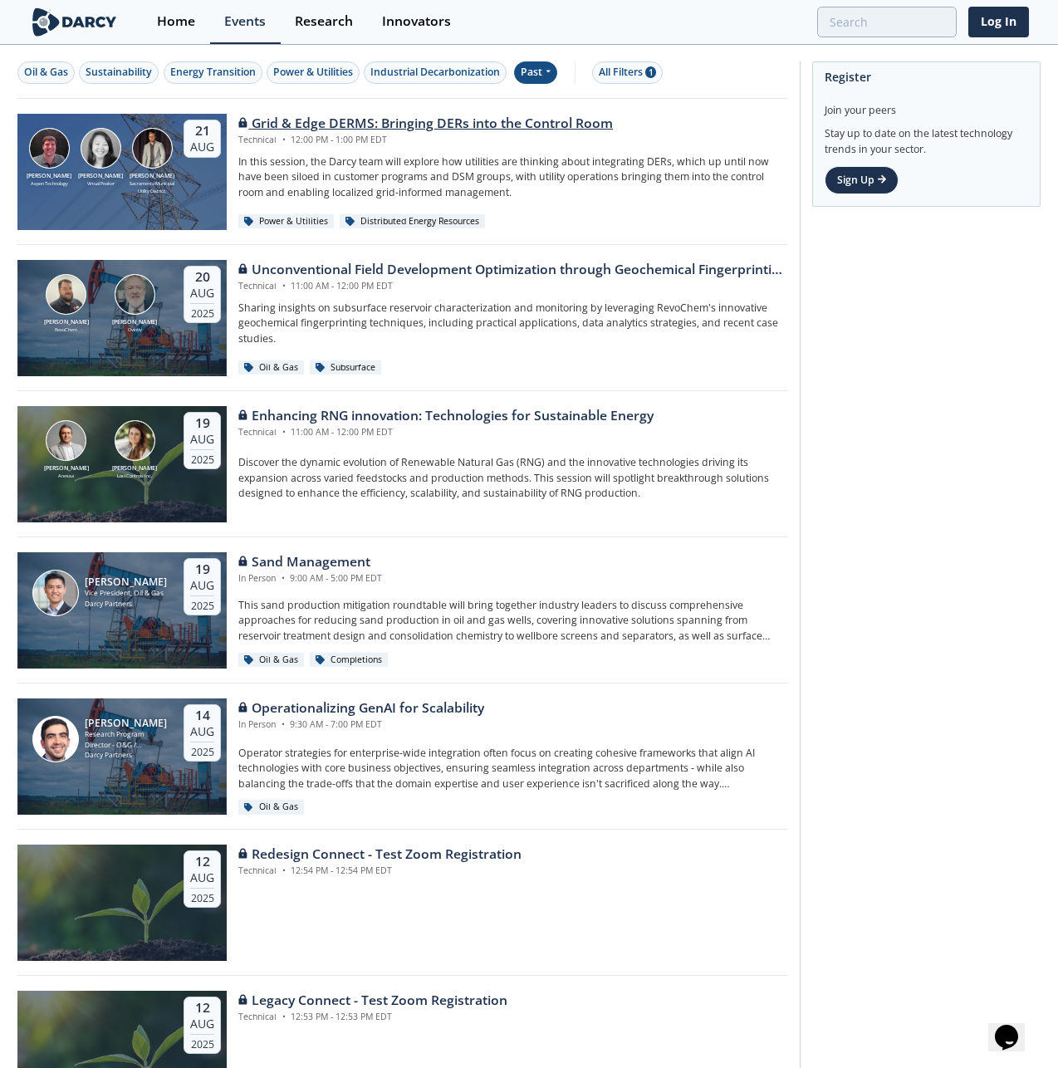
click at [531, 130] on div "Grid & Edge DERMS: Bringing DERs into the Control Room" at bounding box center [425, 124] width 374 height 20
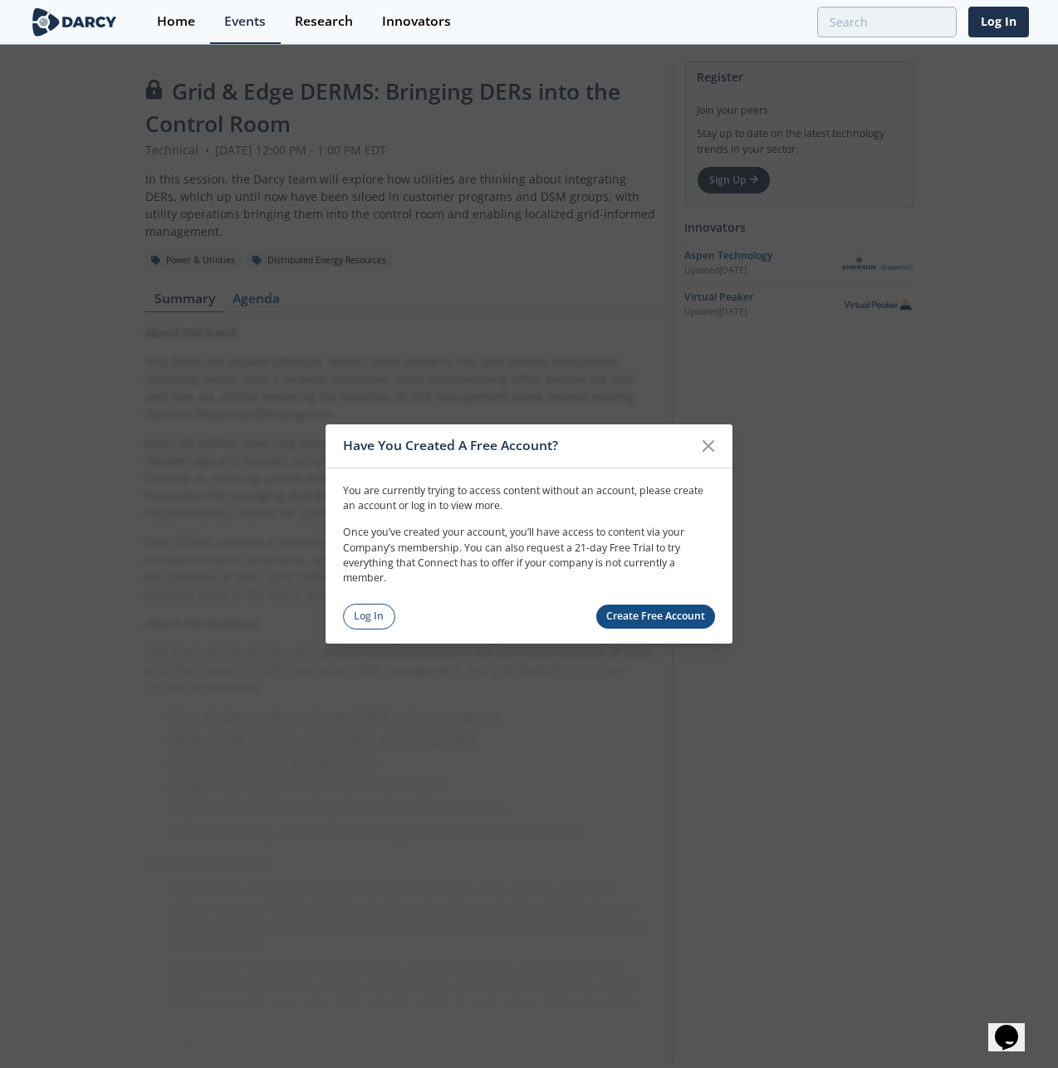
click at [580, 284] on div "Have You Created A Free Account? You are currently trying to access content wit…" at bounding box center [529, 534] width 1058 height 1068
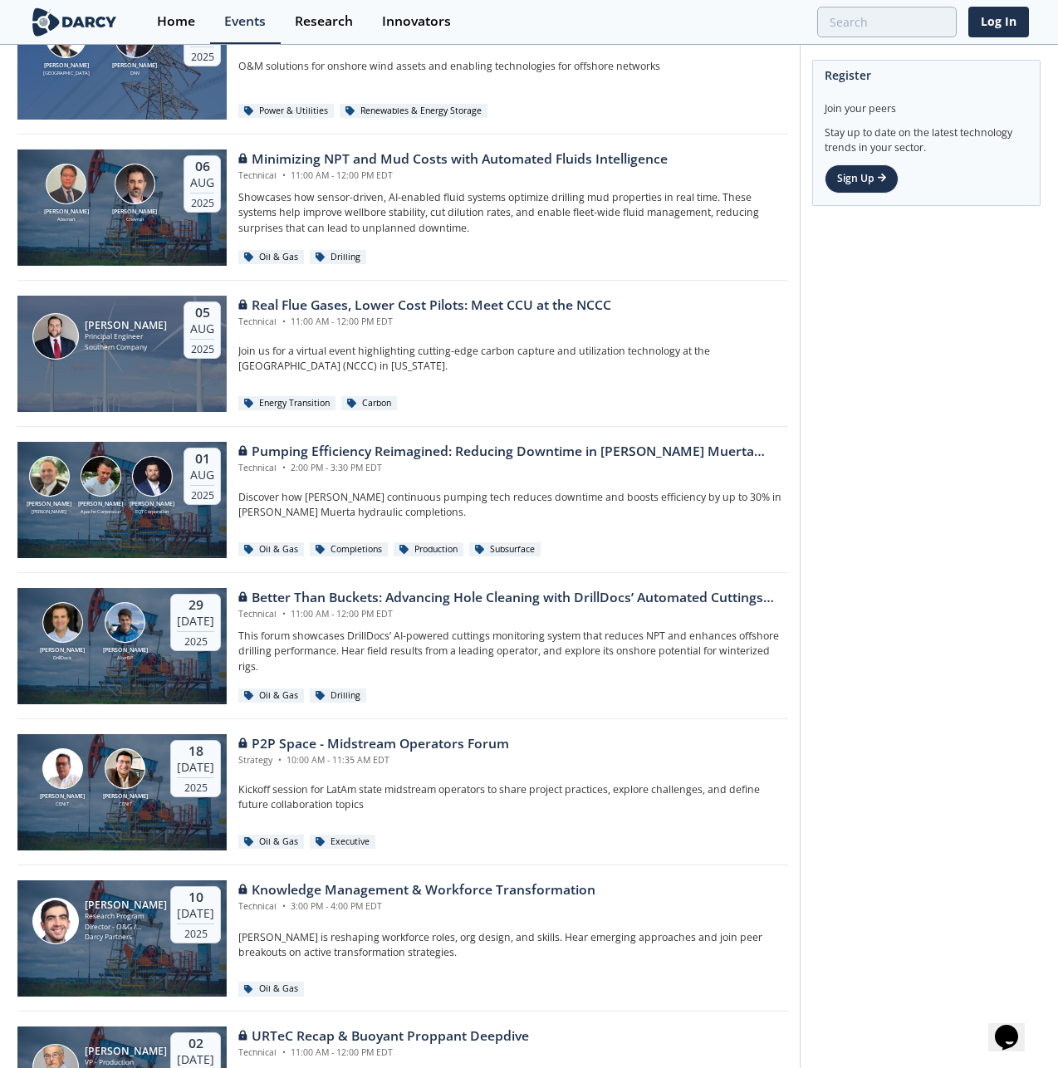
scroll to position [1291, 0]
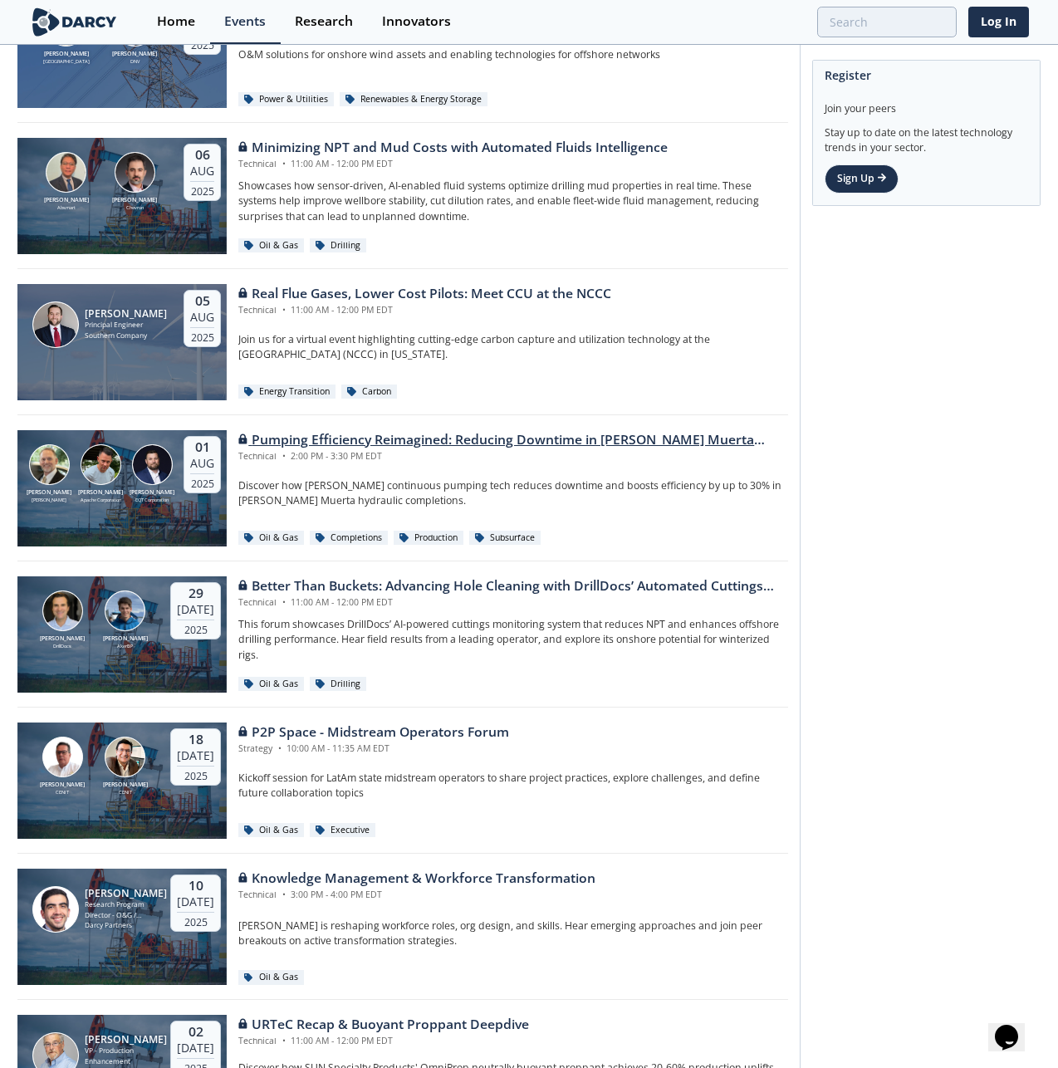
click at [494, 459] on div "Technical • 2:00 PM - 3:30 PM EDT" at bounding box center [513, 456] width 550 height 13
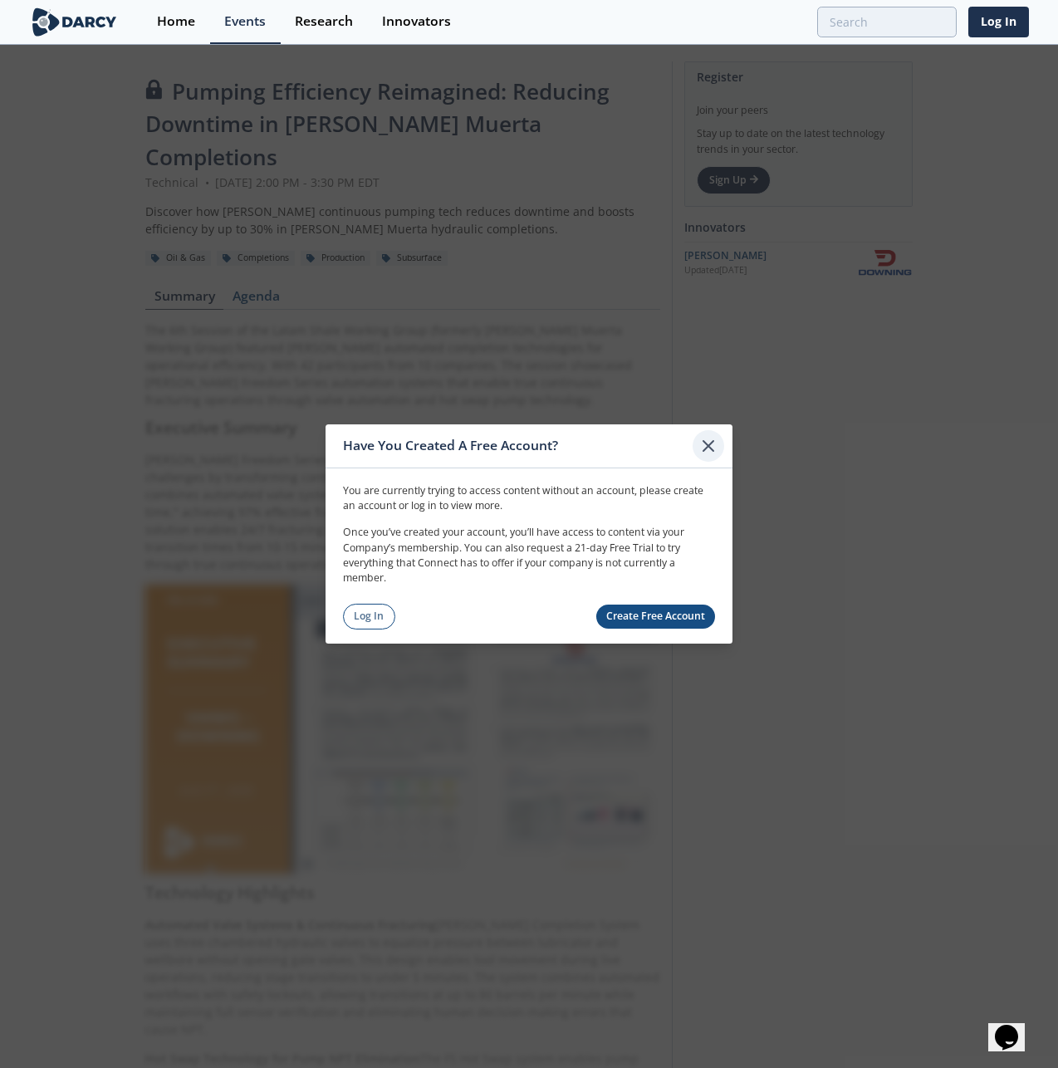
click at [716, 446] on icon at bounding box center [708, 446] width 20 height 20
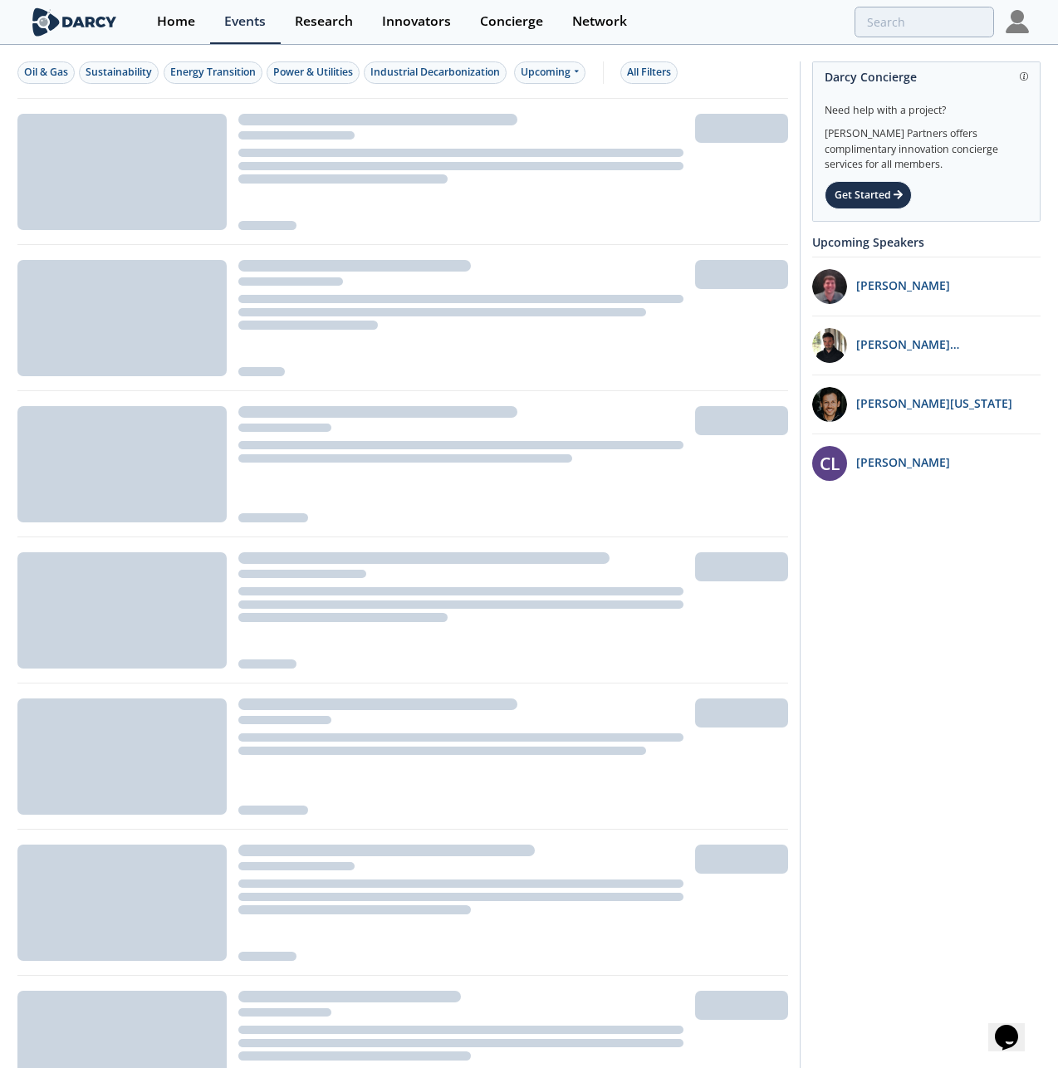
click at [1010, 22] on img at bounding box center [1016, 21] width 23 height 23
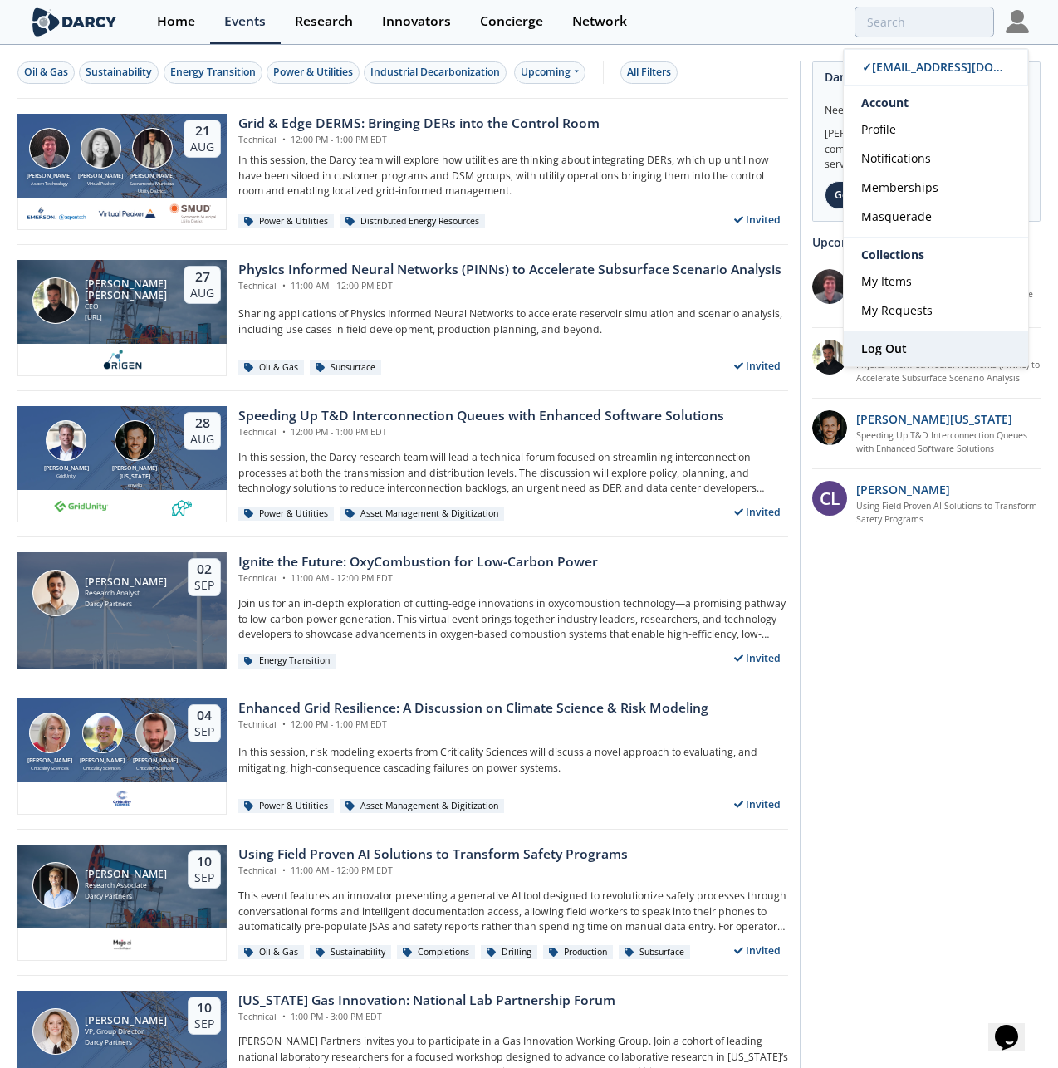
click at [887, 345] on span "Log Out" at bounding box center [884, 348] width 46 height 16
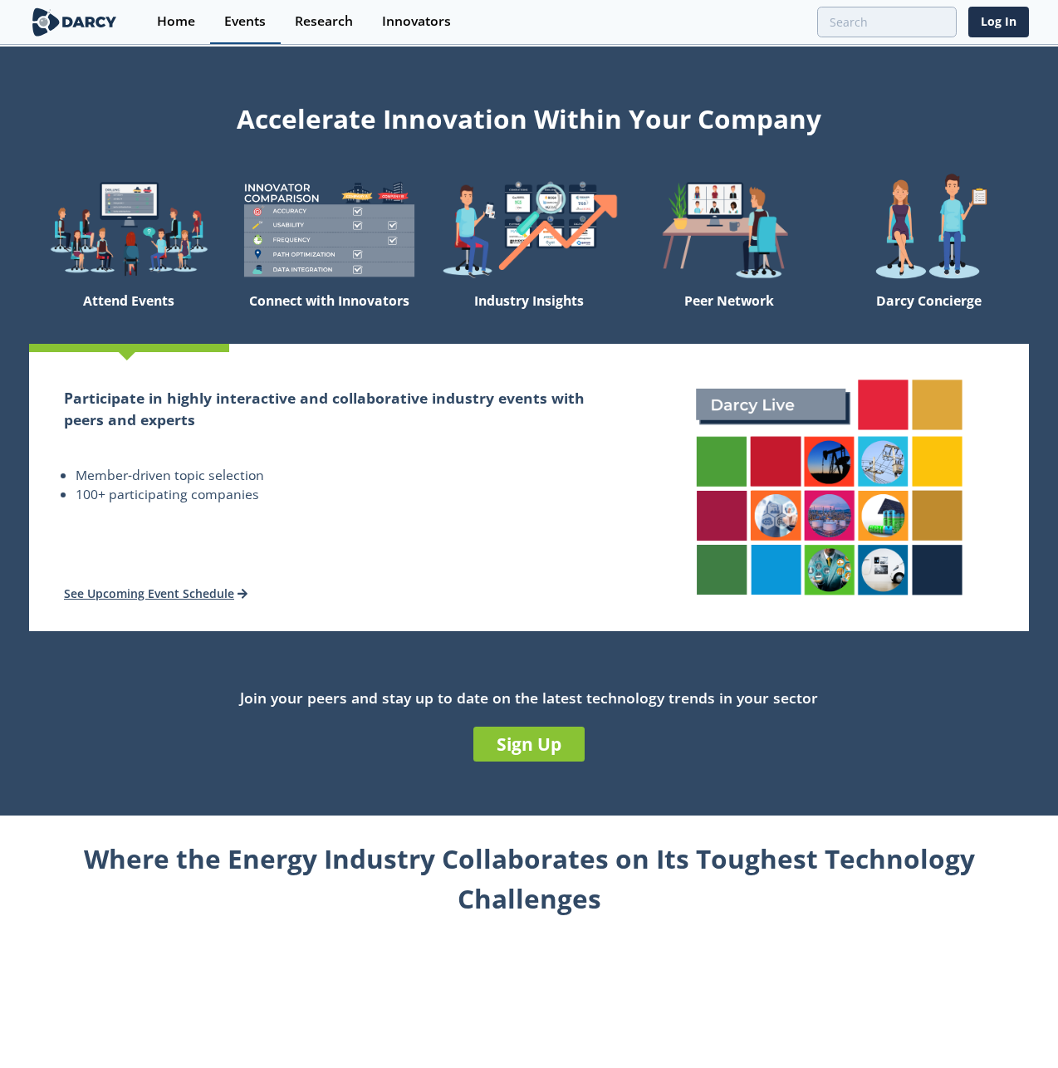
click at [276, 22] on link "Events" at bounding box center [245, 22] width 71 height 44
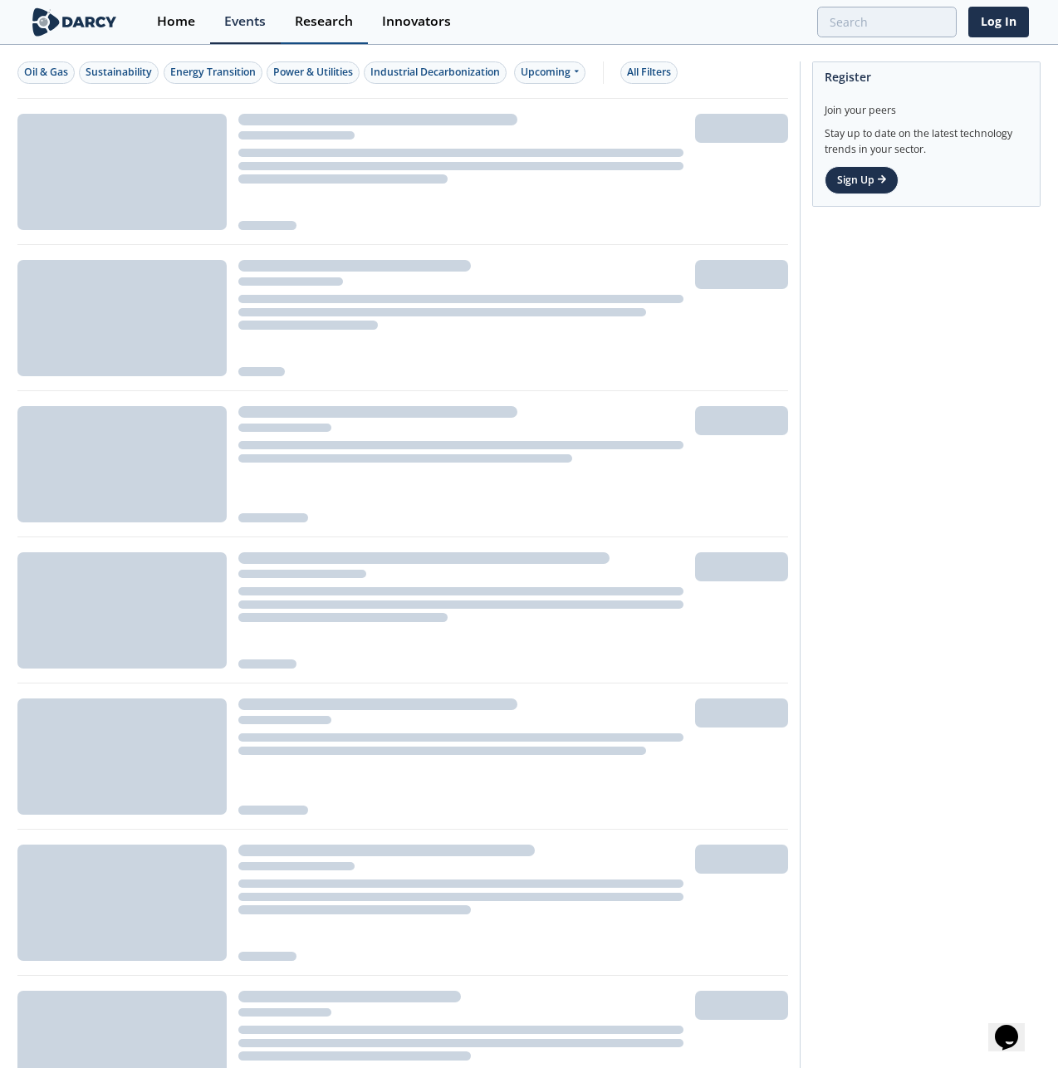
click at [322, 19] on div "Research" at bounding box center [324, 21] width 58 height 13
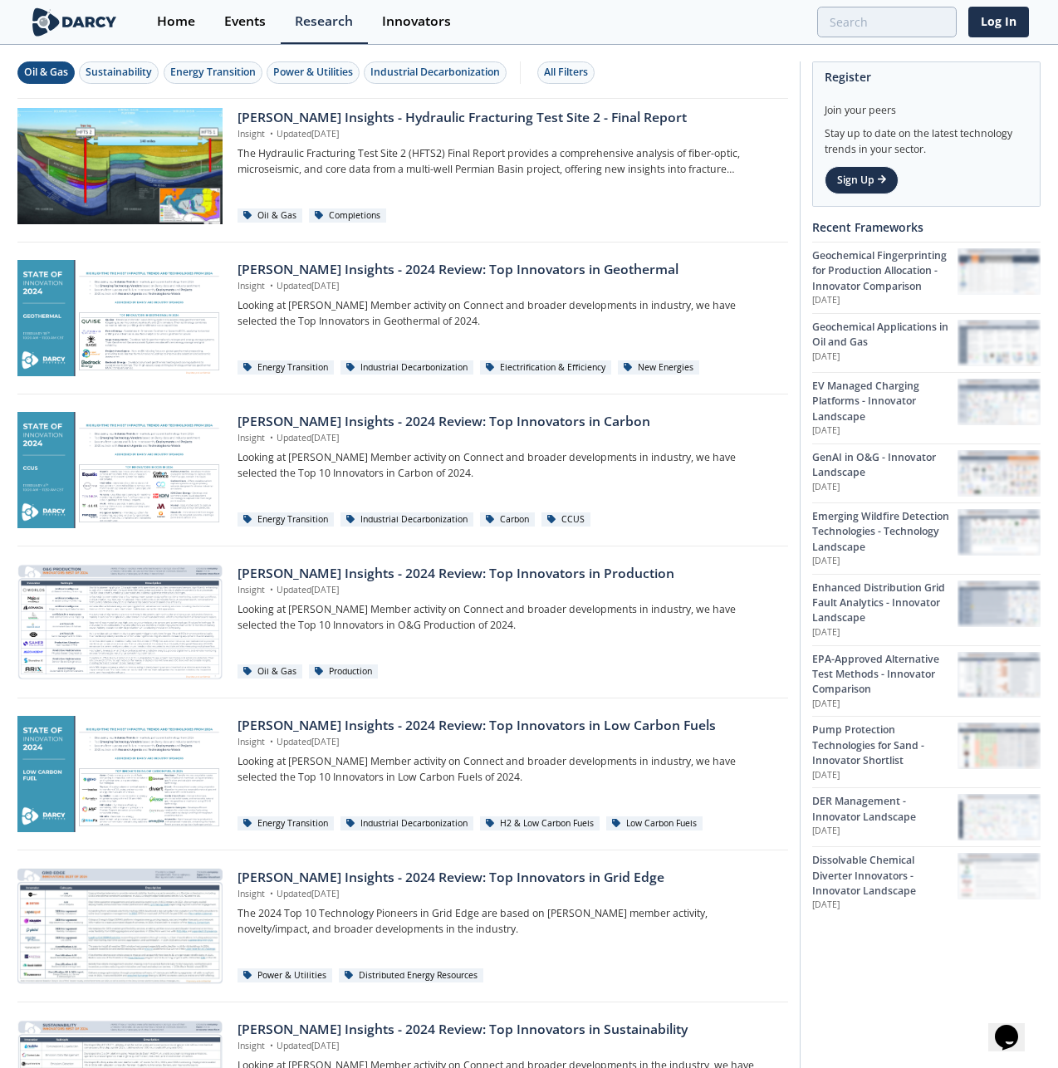
click at [65, 78] on div "Oil & Gas" at bounding box center [46, 72] width 44 height 15
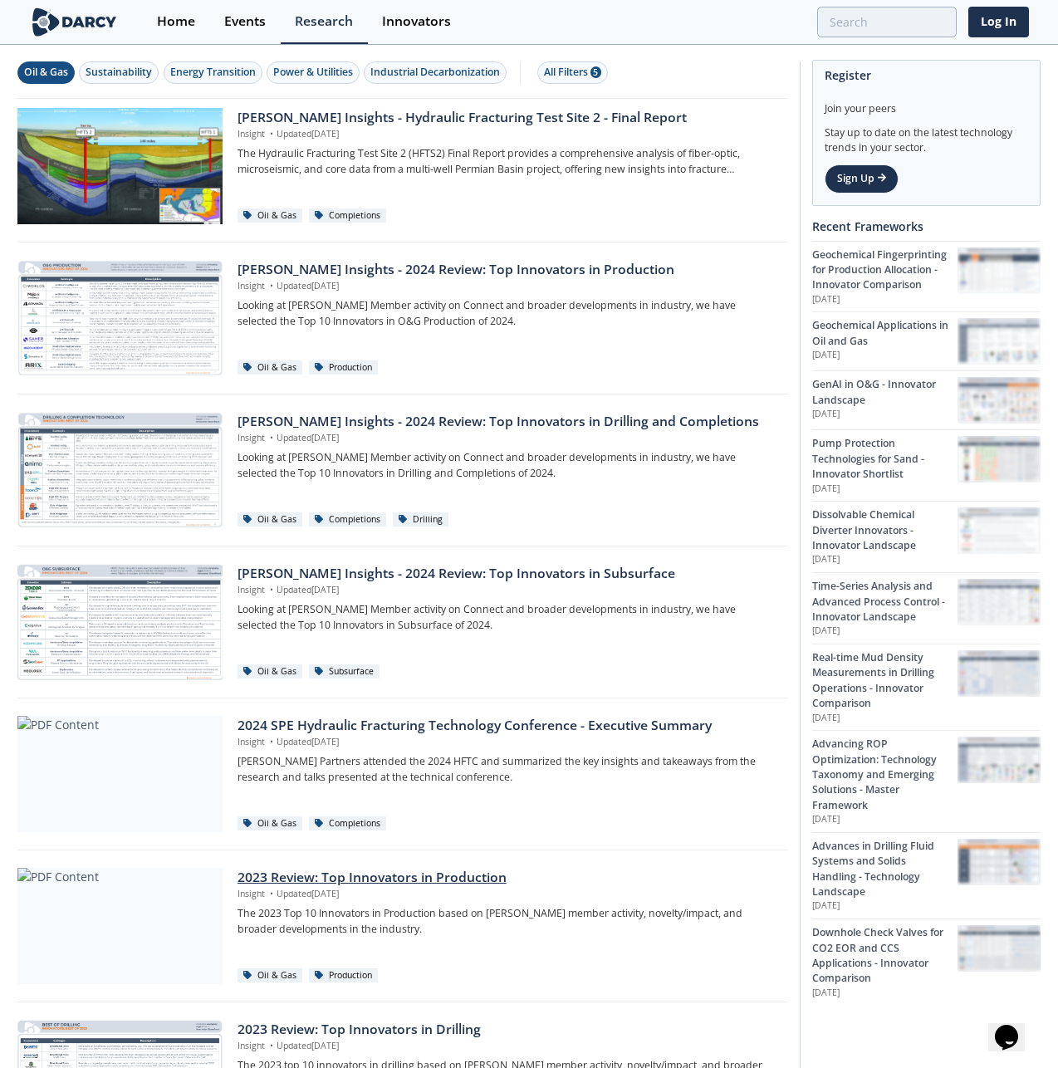
scroll to position [654, 0]
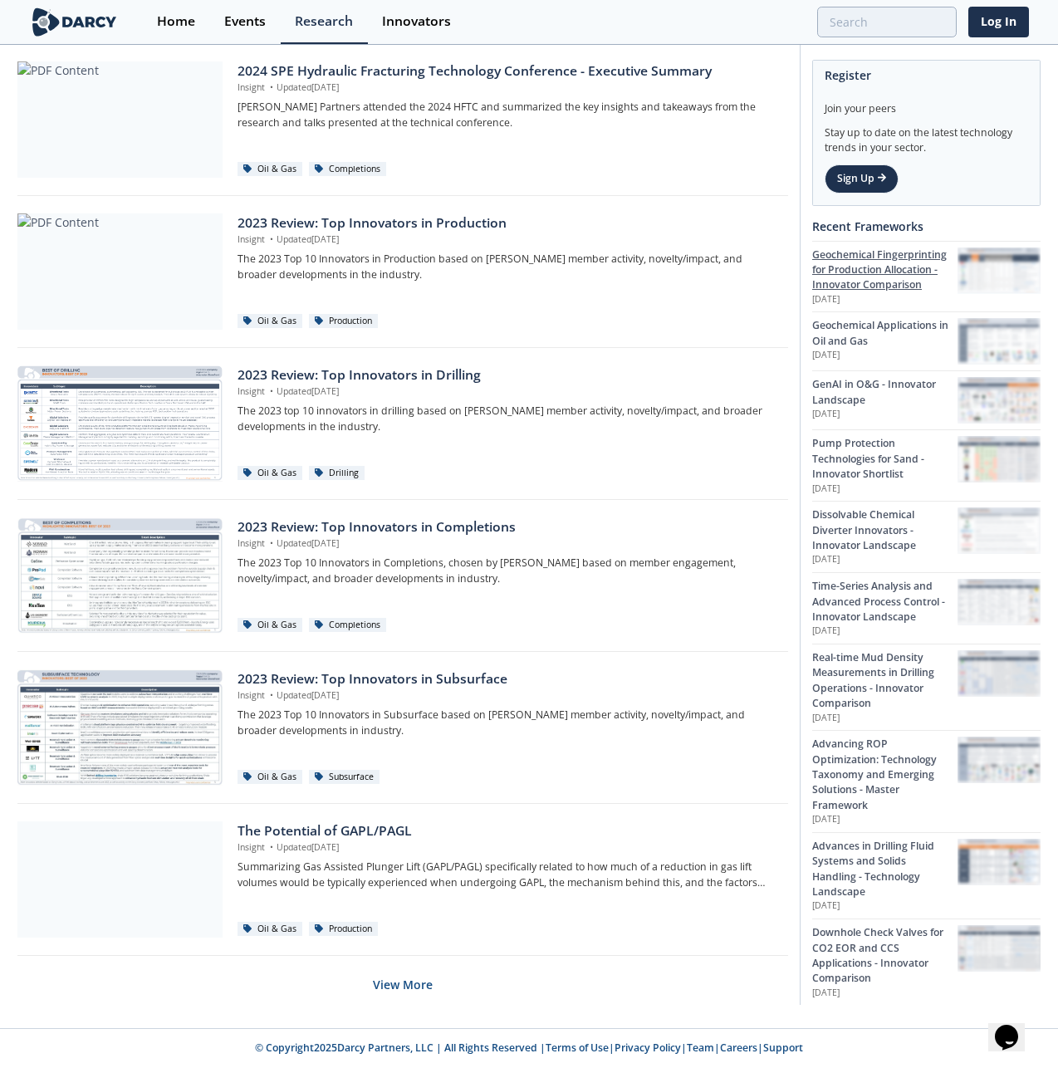
click at [897, 284] on div "Geochemical Fingerprinting for Production Allocation - Innovator Comparison" at bounding box center [884, 270] width 145 height 46
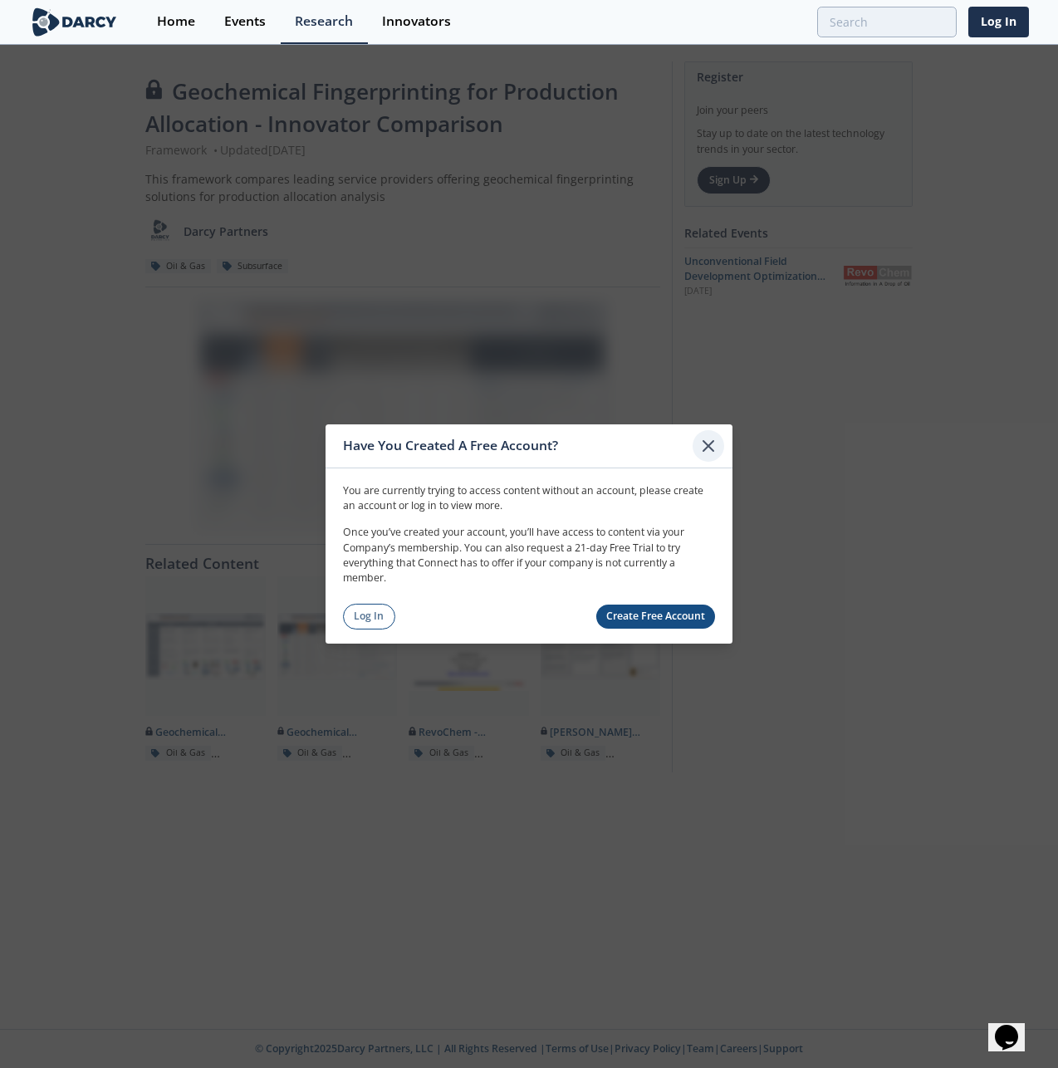
click at [711, 448] on icon at bounding box center [708, 446] width 10 height 10
